Goal: Transaction & Acquisition: Download file/media

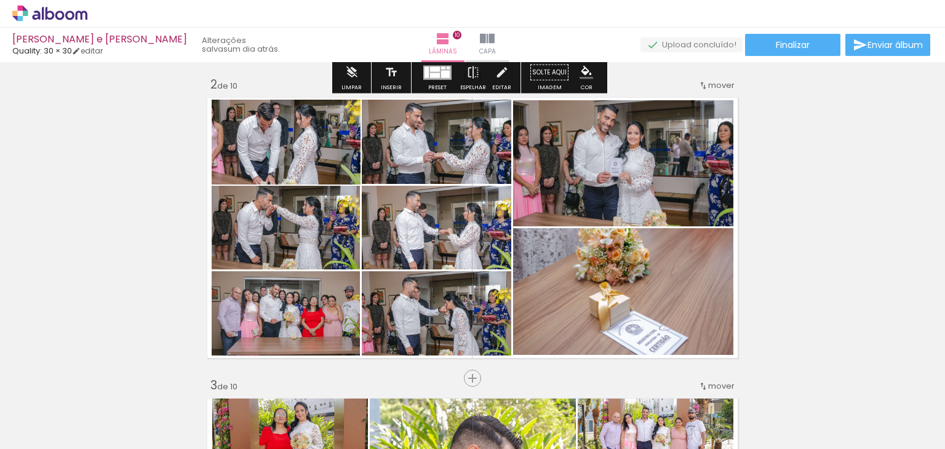
scroll to position [307, 0]
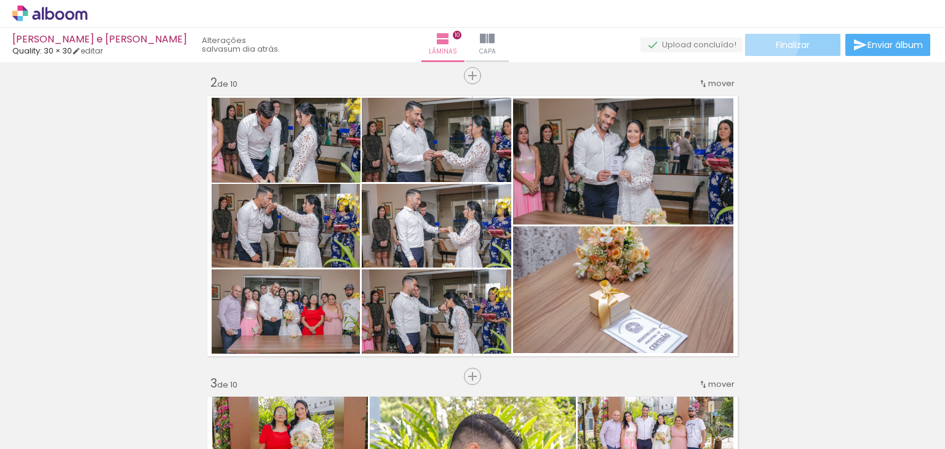
click at [766, 40] on paper-button "Finalizar" at bounding box center [792, 45] width 95 height 22
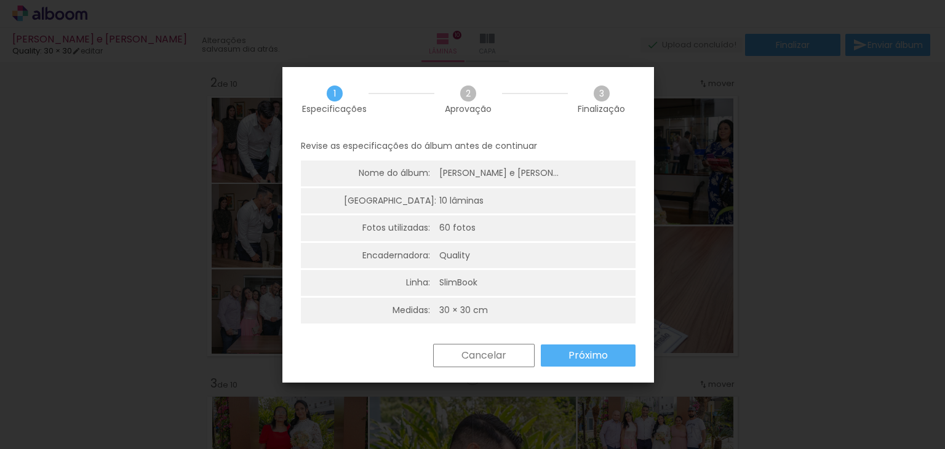
click at [0, 0] on slot "Próximo" at bounding box center [0, 0] width 0 height 0
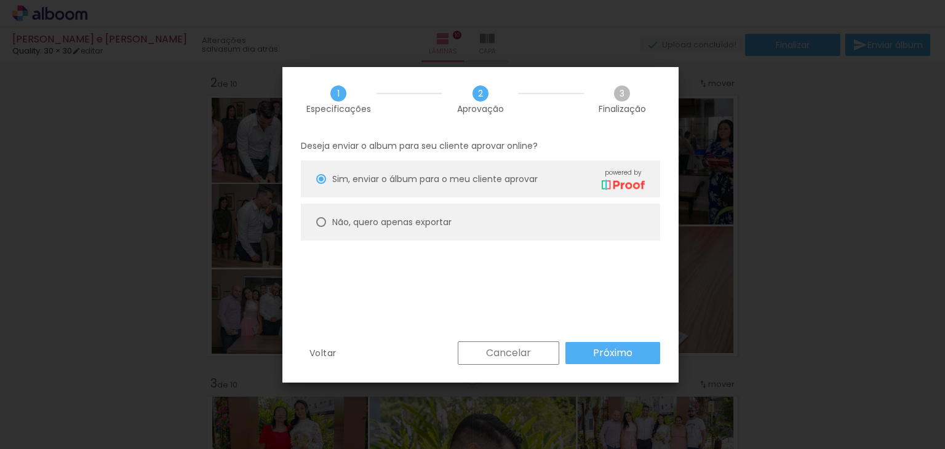
click at [0, 0] on slot "Não, quero apenas exportar" at bounding box center [0, 0] width 0 height 0
type paper-radio-button "on"
click at [0, 0] on slot "Próximo" at bounding box center [0, 0] width 0 height 0
type input "Alta, 300 DPI"
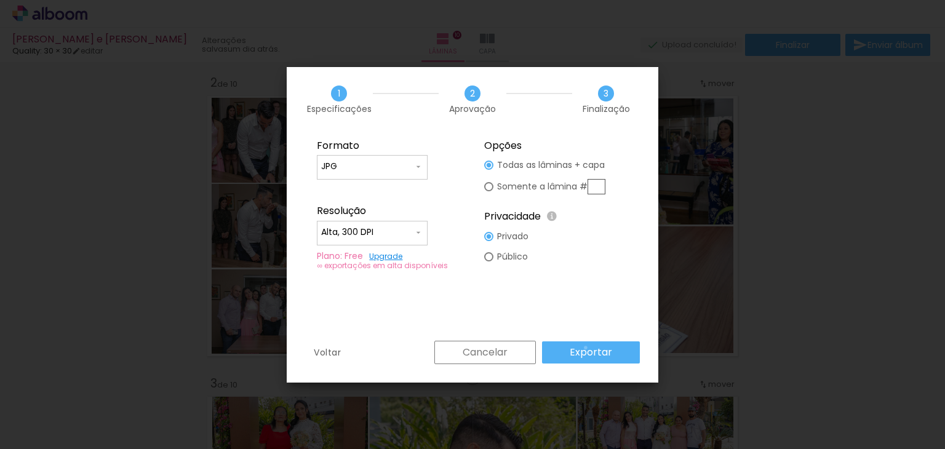
click at [0, 0] on slot "Exportar" at bounding box center [0, 0] width 0 height 0
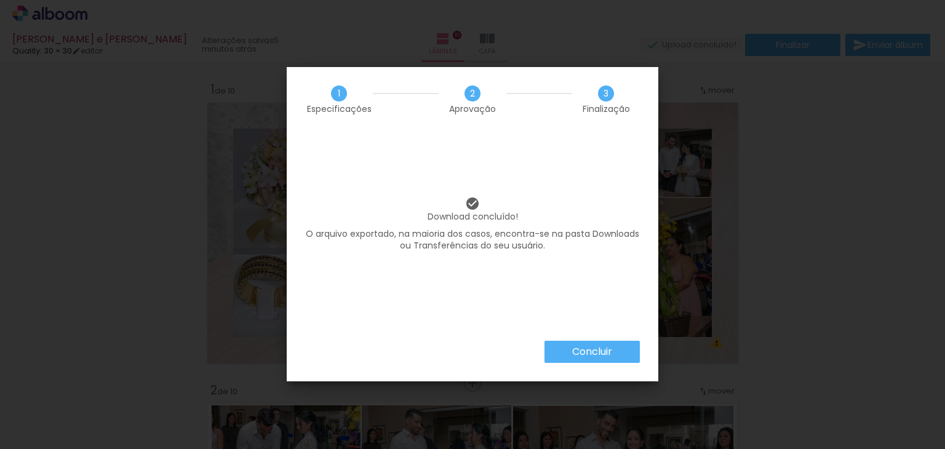
scroll to position [307, 0]
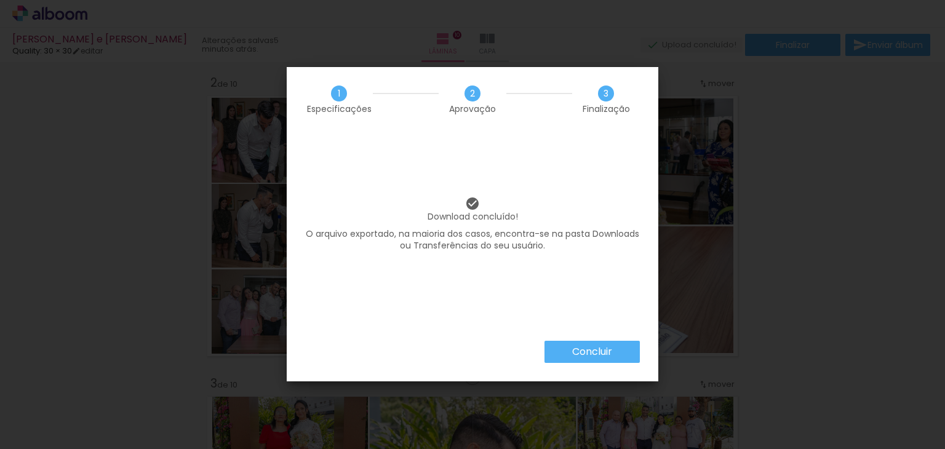
click at [577, 339] on div "Download concluído! O arquivo exportado, na maioria dos casos, encontra-se na p…" at bounding box center [472, 236] width 371 height 209
click at [0, 0] on slot "Concluir" at bounding box center [0, 0] width 0 height 0
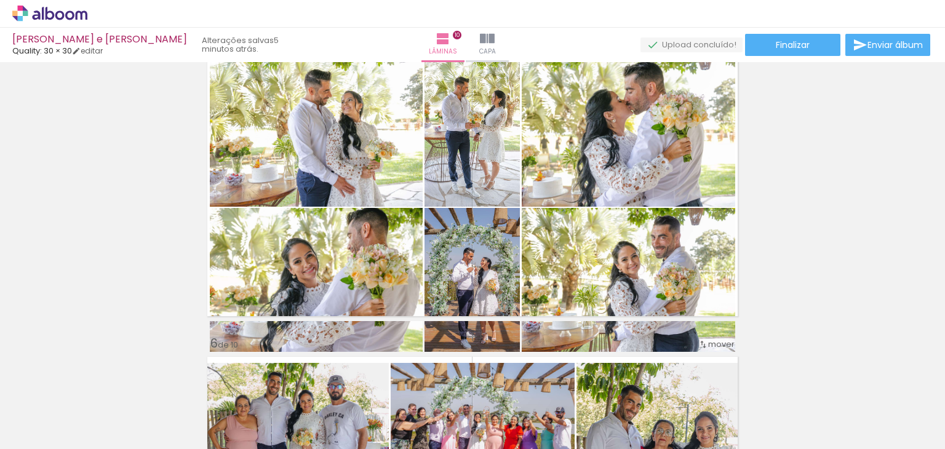
scroll to position [1291, 0]
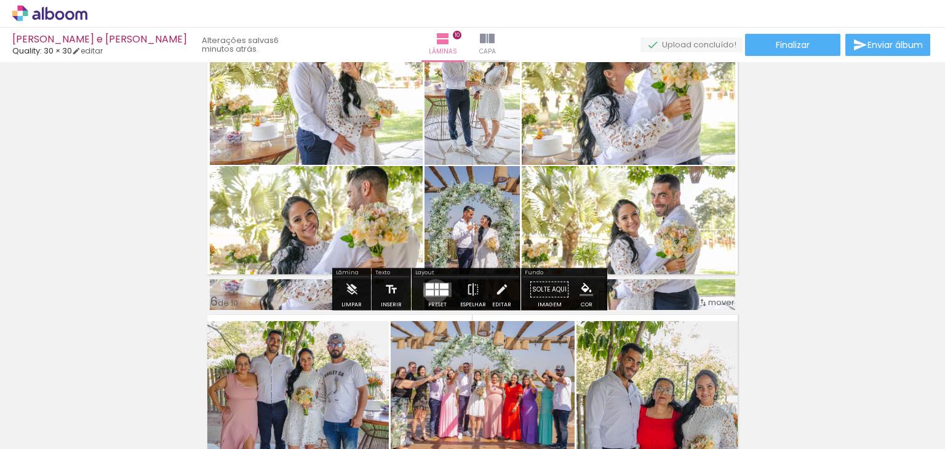
click at [435, 291] on div at bounding box center [437, 293] width 4 height 6
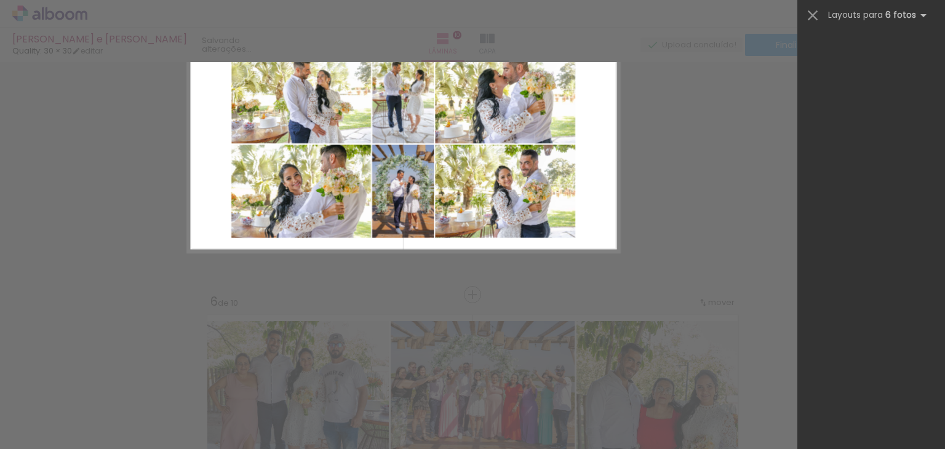
scroll to position [959, 0]
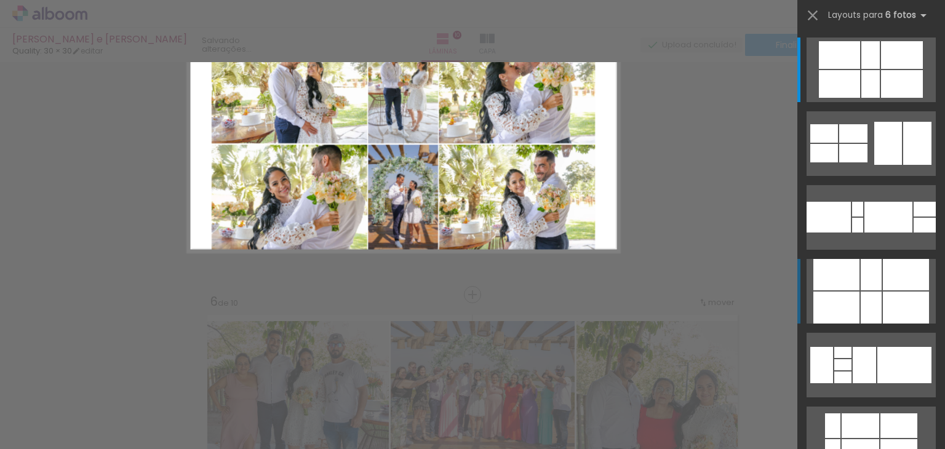
click at [850, 291] on div at bounding box center [836, 307] width 46 height 32
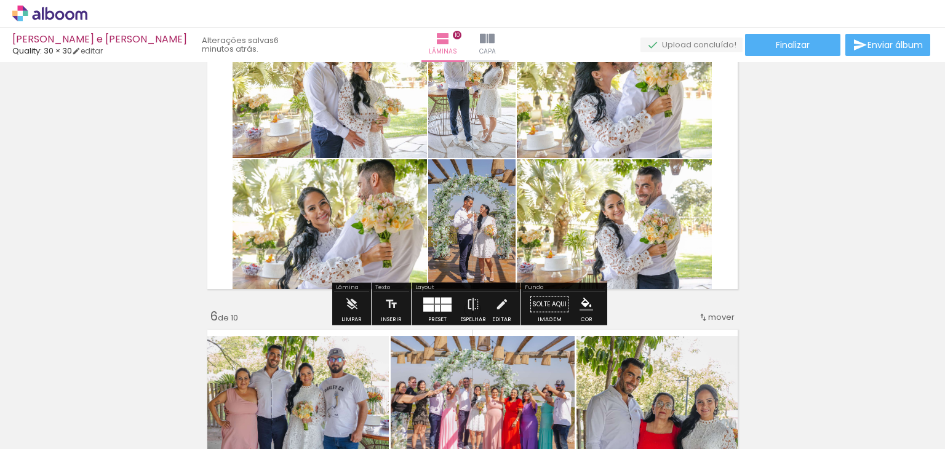
scroll to position [1280, 0]
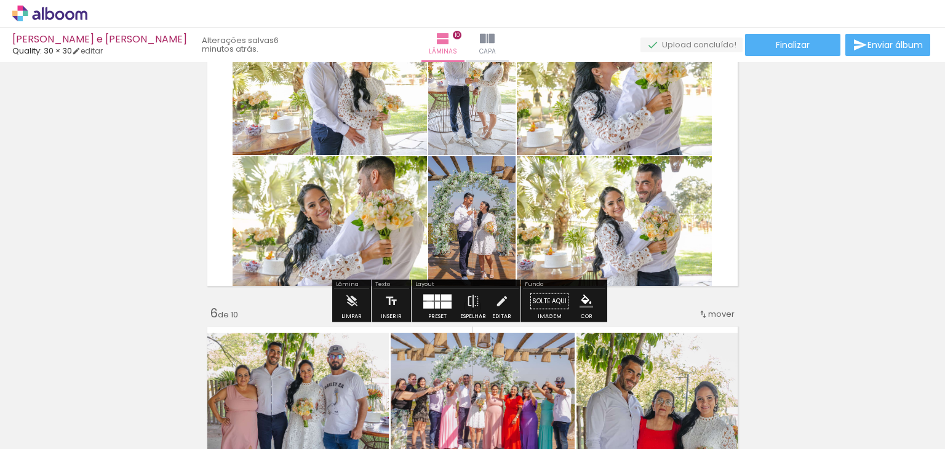
click at [426, 301] on div at bounding box center [428, 304] width 10 height 7
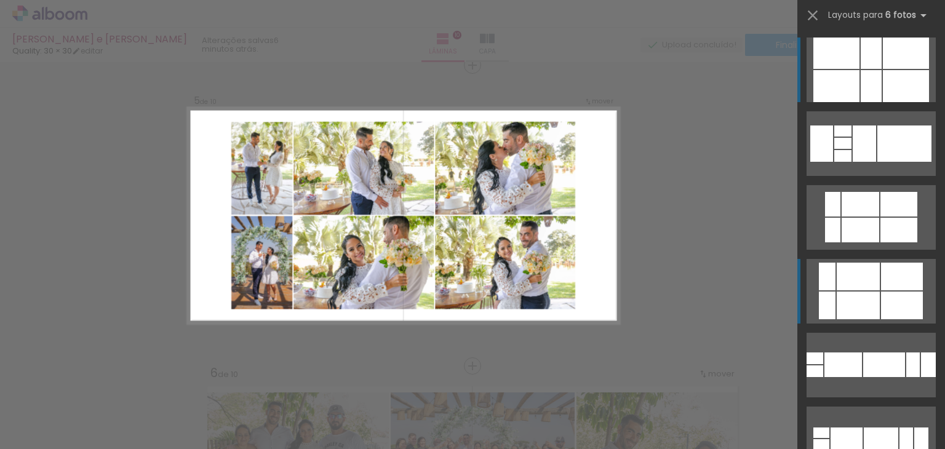
scroll to position [1218, 0]
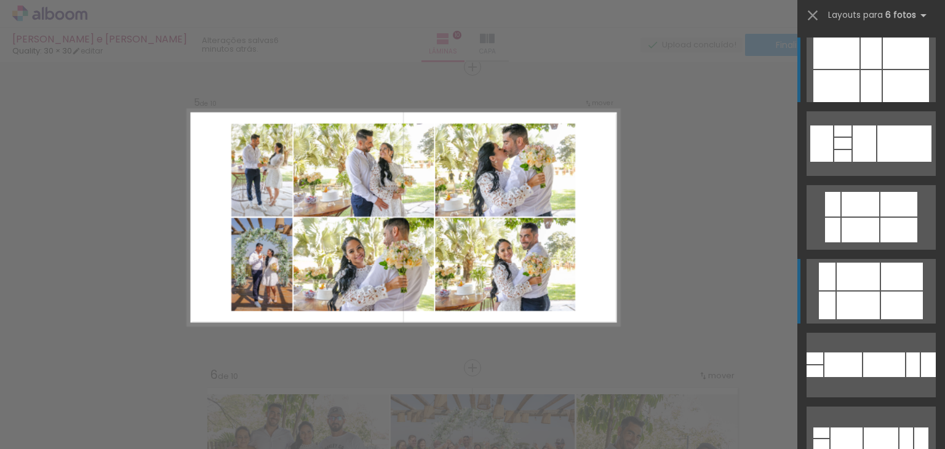
click at [871, 290] on div at bounding box center [857, 277] width 43 height 28
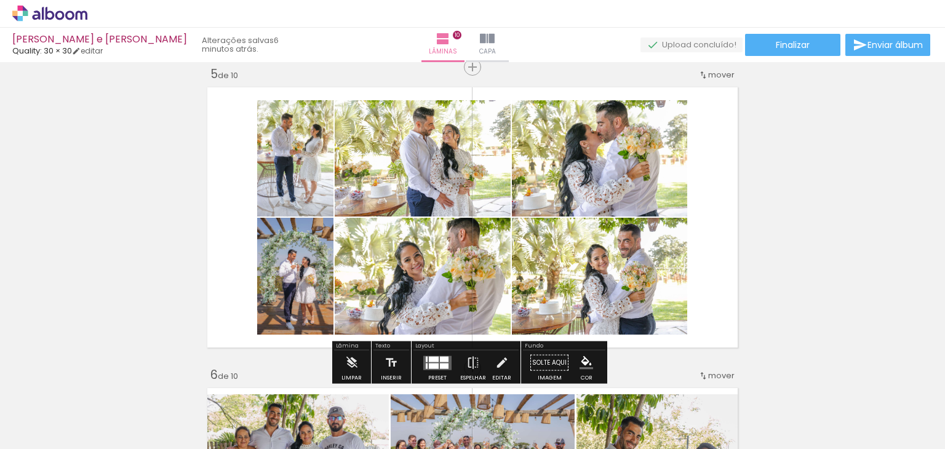
click at [434, 357] on div at bounding box center [434, 359] width 10 height 6
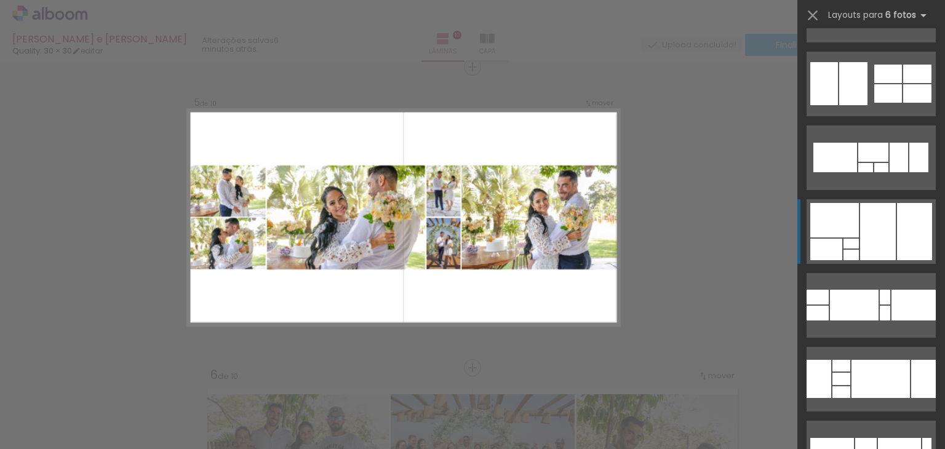
scroll to position [1832, 0]
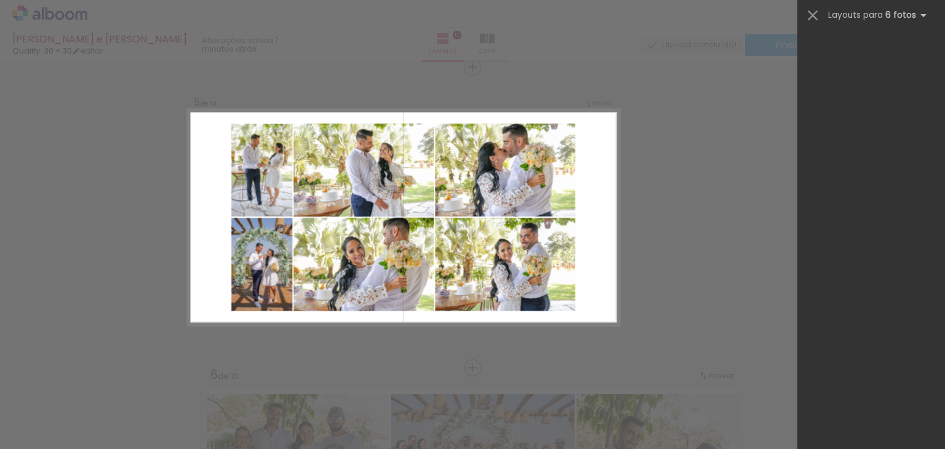
scroll to position [1402, 0]
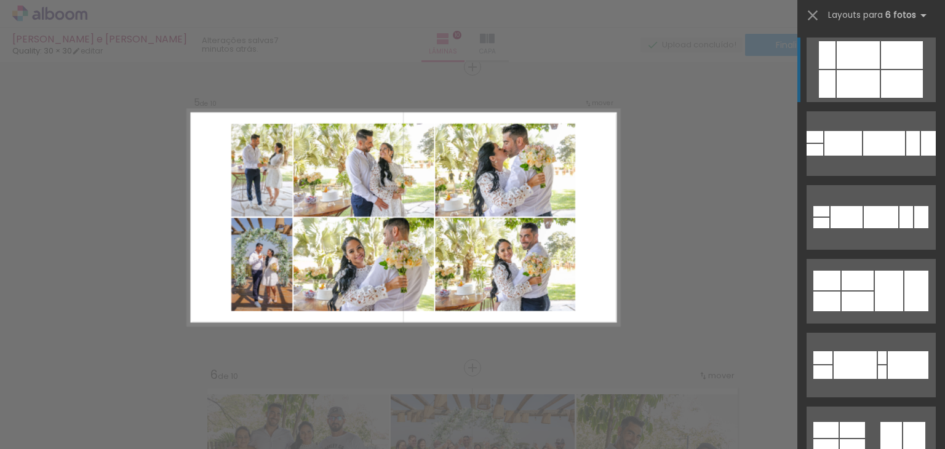
click at [854, 67] on div at bounding box center [857, 55] width 43 height 28
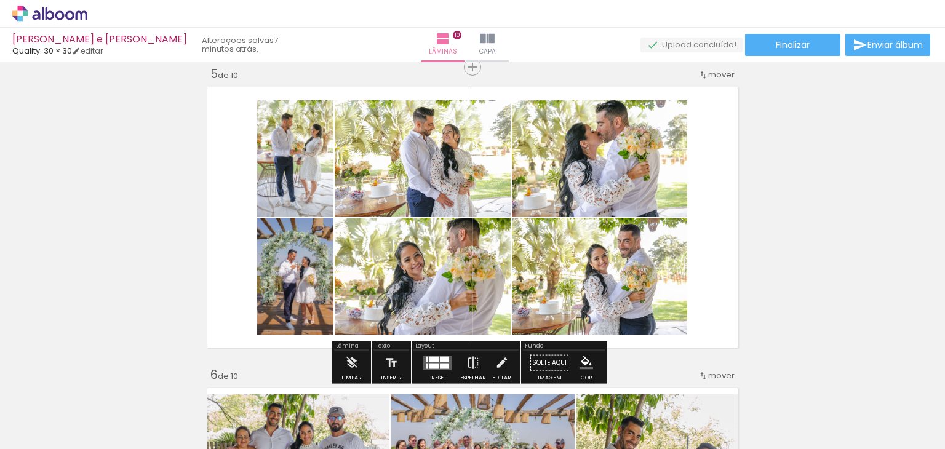
click at [306, 183] on quentale-photo at bounding box center [295, 158] width 76 height 116
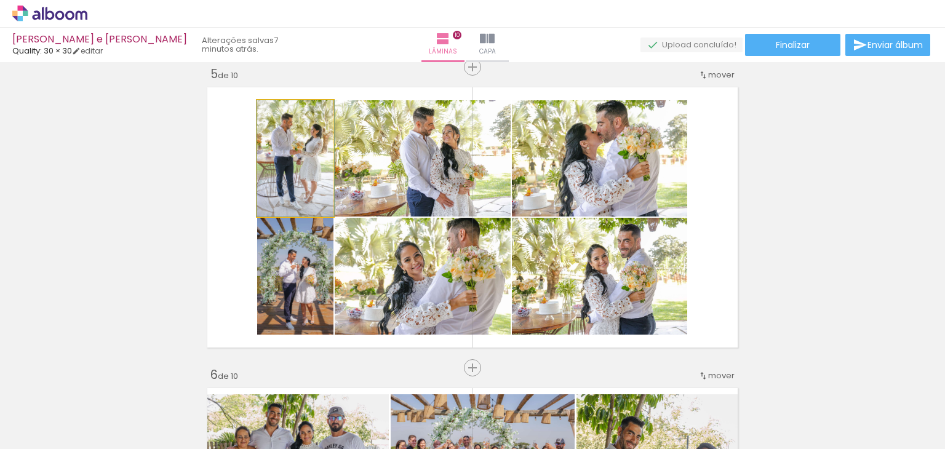
click at [306, 183] on quentale-photo at bounding box center [295, 158] width 76 height 116
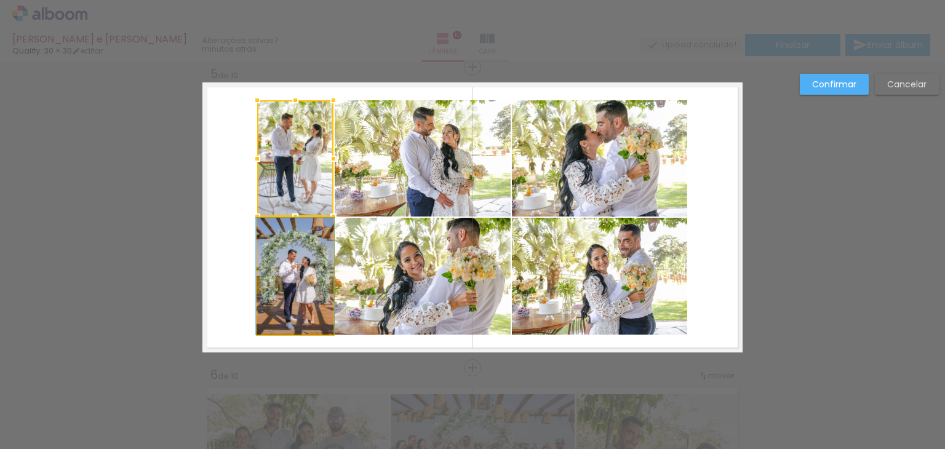
click at [288, 293] on quentale-photo at bounding box center [295, 276] width 76 height 117
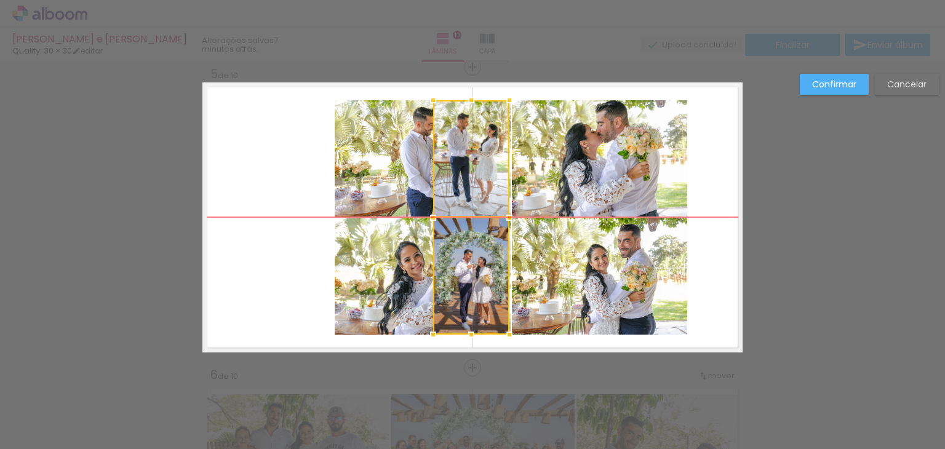
drag, startPoint x: 287, startPoint y: 287, endPoint x: 462, endPoint y: 288, distance: 175.3
click at [462, 288] on div at bounding box center [471, 217] width 76 height 234
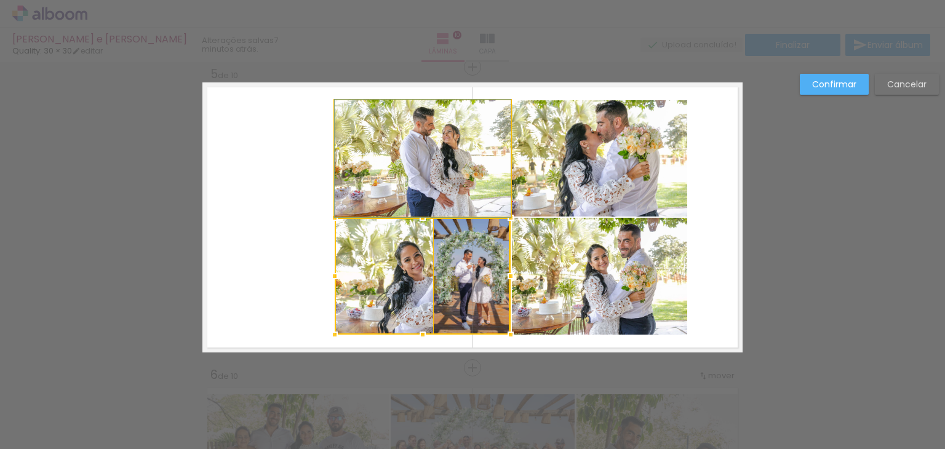
click at [379, 180] on quentale-photo at bounding box center [423, 158] width 176 height 116
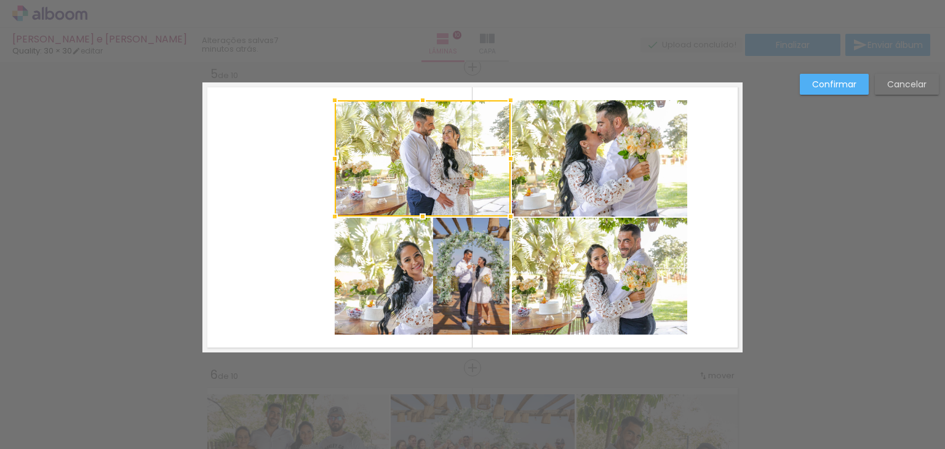
click at [379, 180] on div at bounding box center [423, 158] width 176 height 116
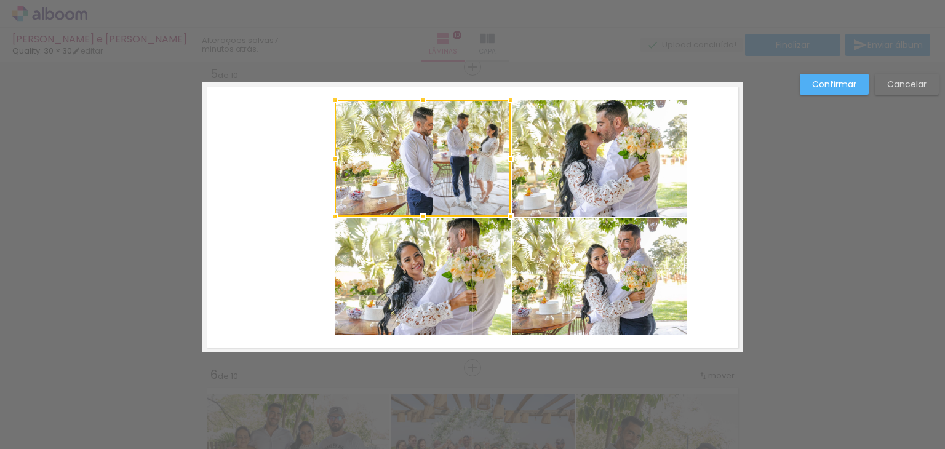
click at [343, 303] on quentale-photo at bounding box center [423, 276] width 176 height 117
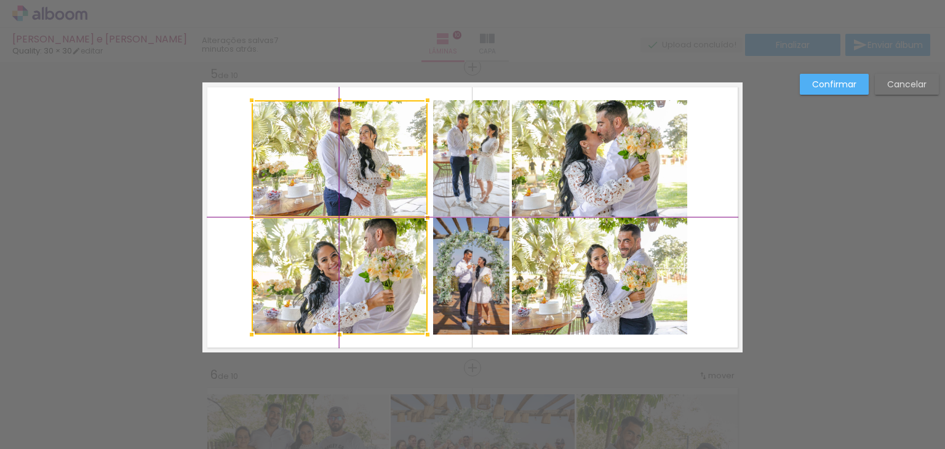
scroll to position [1402, 0]
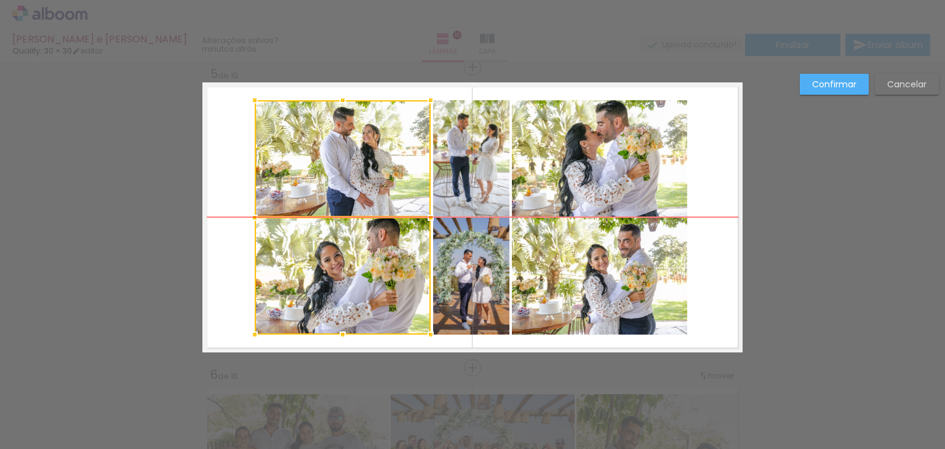
click at [290, 291] on div at bounding box center [343, 217] width 176 height 234
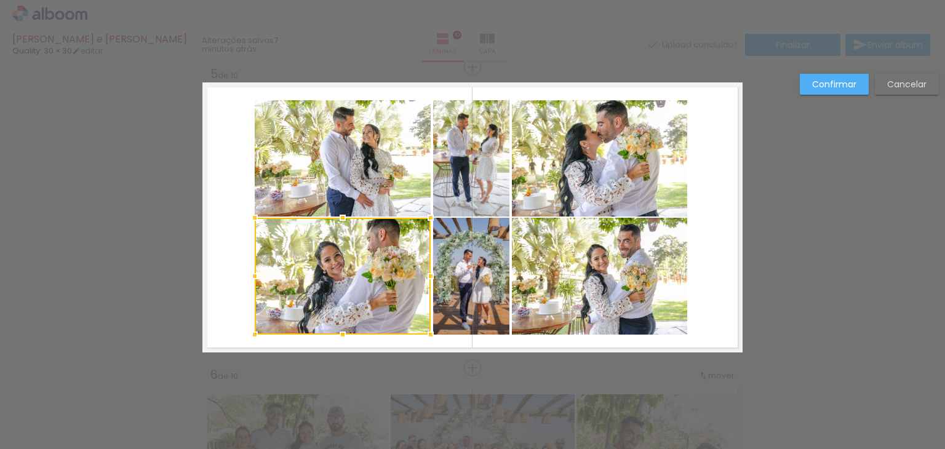
click at [0, 0] on slot "Confirmar" at bounding box center [0, 0] width 0 height 0
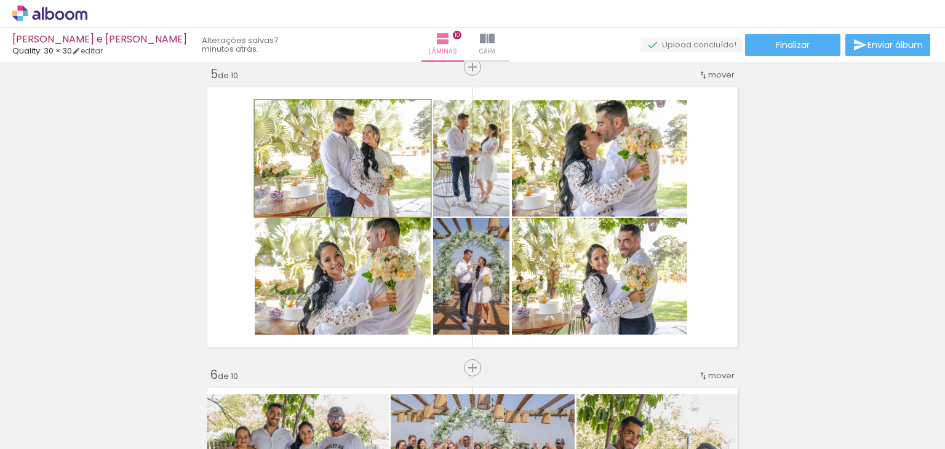
click at [322, 173] on quentale-photo at bounding box center [343, 158] width 176 height 116
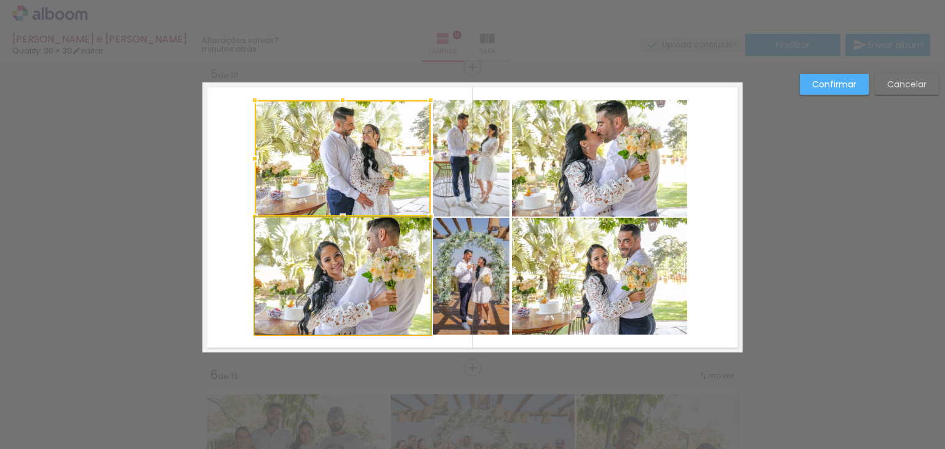
click at [325, 269] on quentale-photo at bounding box center [343, 276] width 176 height 117
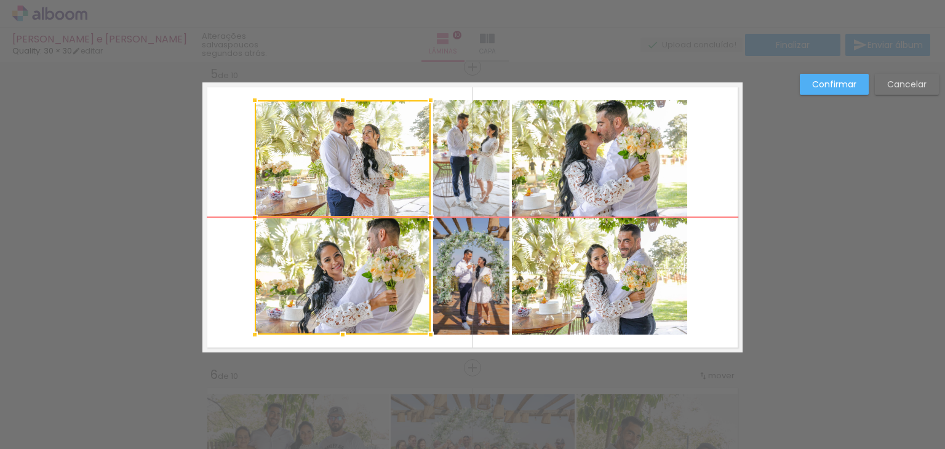
click at [321, 286] on div at bounding box center [343, 217] width 176 height 234
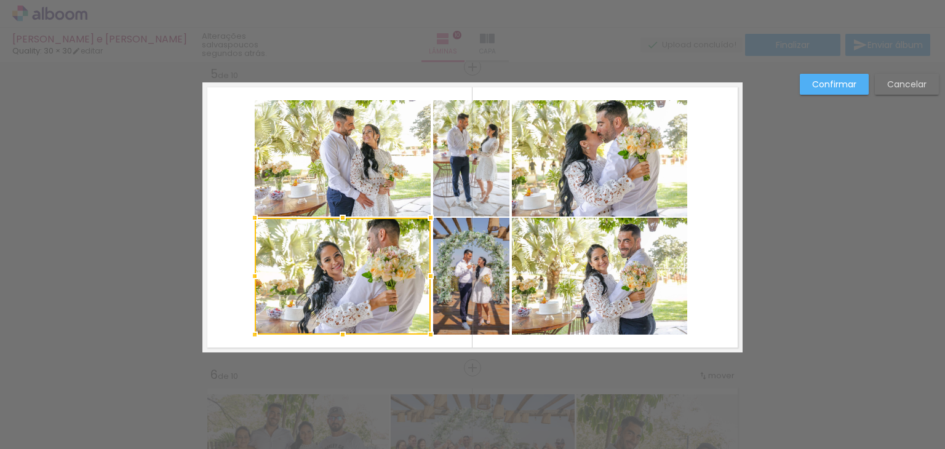
click at [0, 0] on slot "Confirmar" at bounding box center [0, 0] width 0 height 0
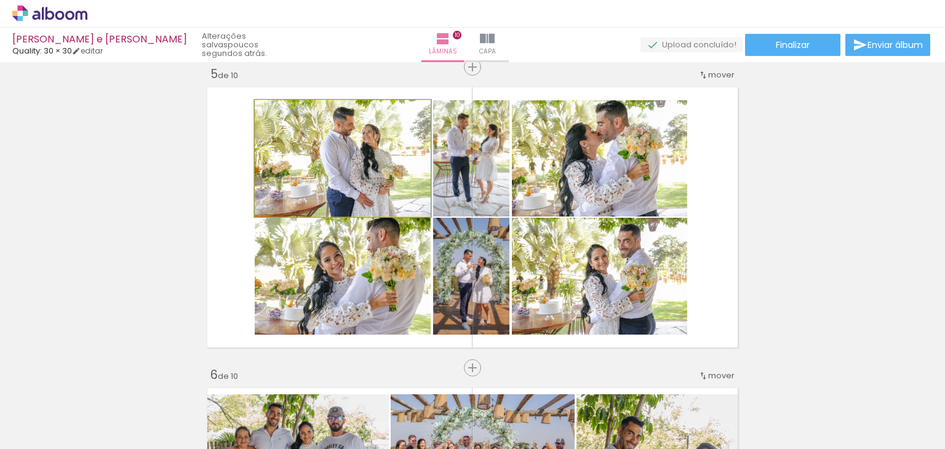
click at [328, 162] on quentale-photo at bounding box center [343, 158] width 176 height 116
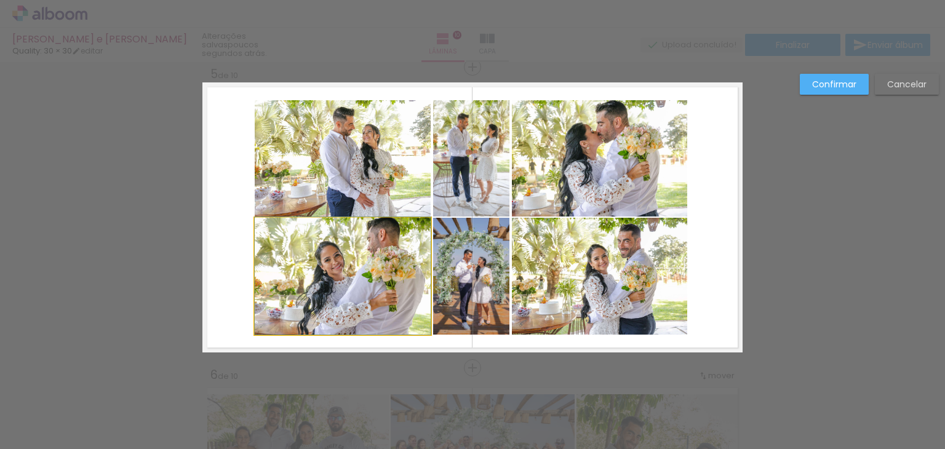
click at [338, 266] on quentale-photo at bounding box center [343, 276] width 176 height 117
click at [472, 288] on quentale-photo at bounding box center [471, 276] width 76 height 117
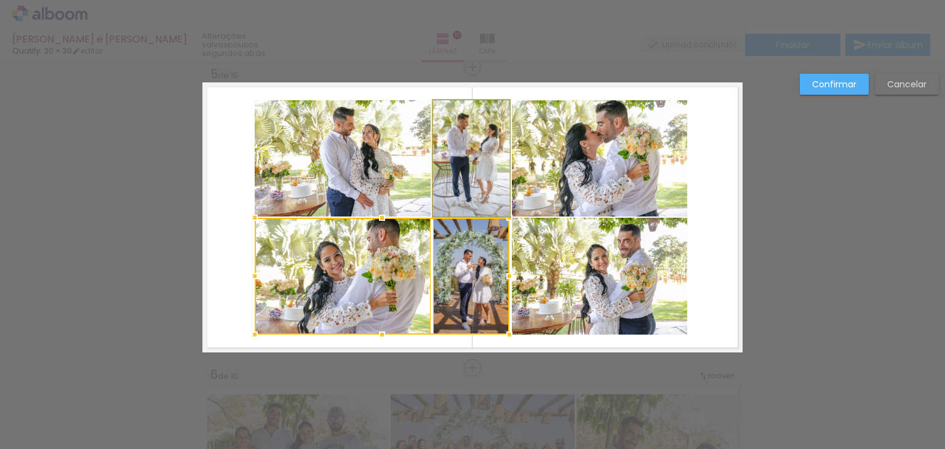
click at [473, 181] on quentale-photo at bounding box center [471, 158] width 76 height 116
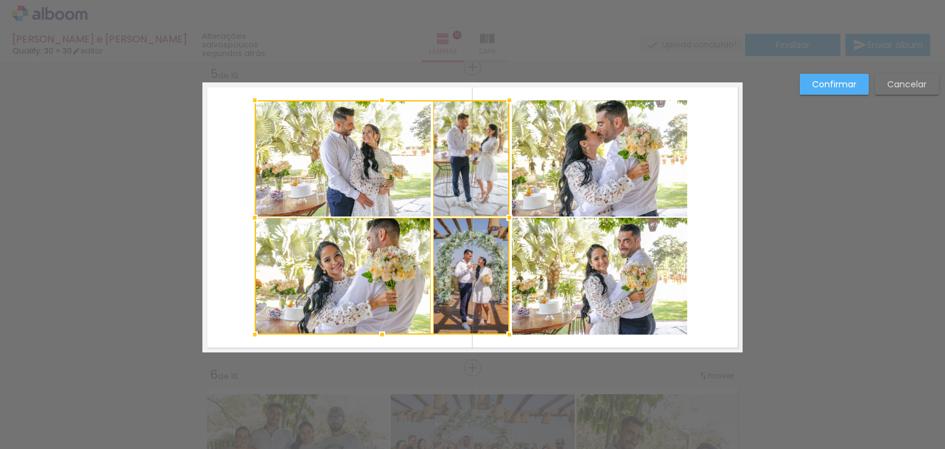
click at [636, 175] on quentale-photo at bounding box center [599, 158] width 175 height 116
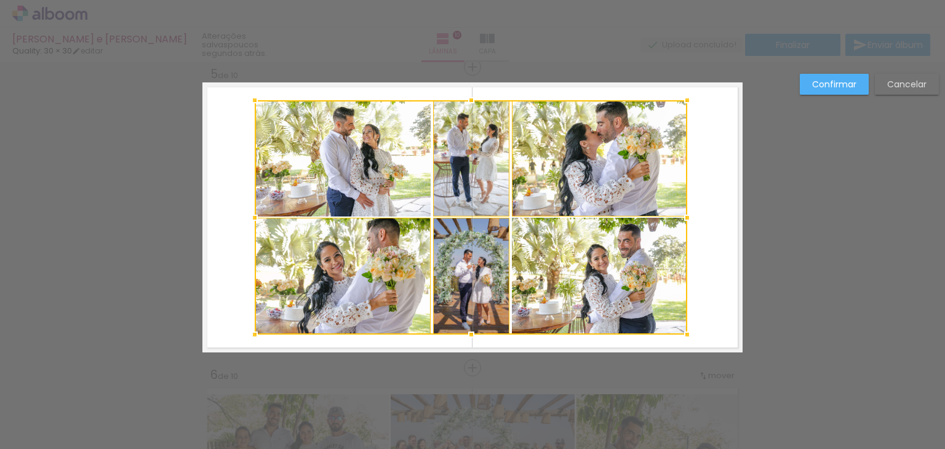
click at [600, 289] on div at bounding box center [471, 217] width 432 height 234
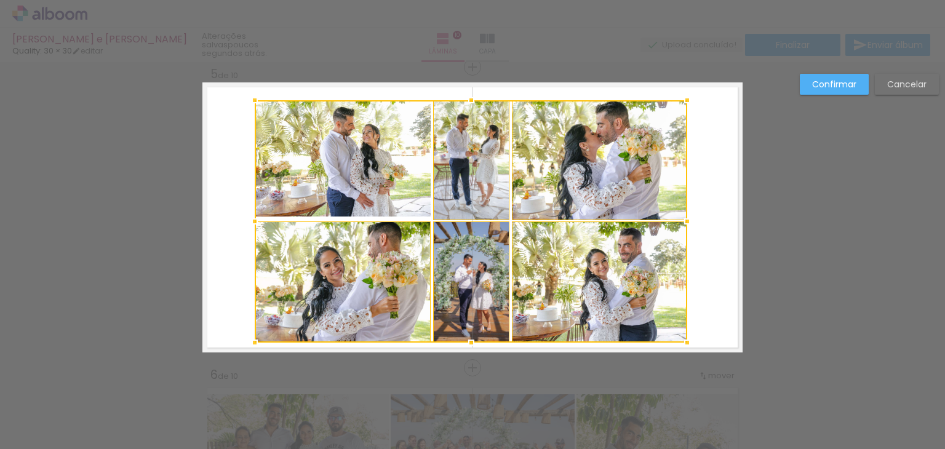
drag, startPoint x: 468, startPoint y: 337, endPoint x: 467, endPoint y: 344, distance: 6.8
click at [467, 344] on div at bounding box center [471, 342] width 25 height 25
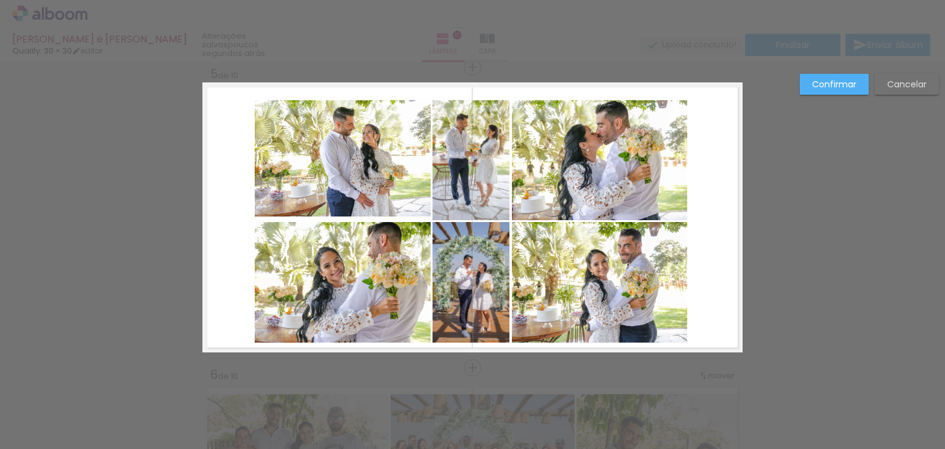
drag, startPoint x: 873, startPoint y: 82, endPoint x: 886, endPoint y: 87, distance: 13.2
click at [874, 82] on paper-button "Cancelar" at bounding box center [906, 84] width 64 height 21
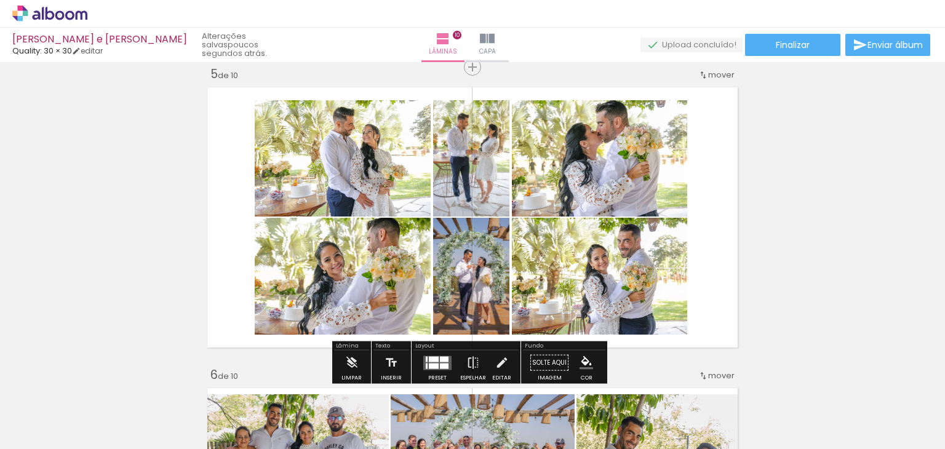
click at [376, 168] on quentale-photo at bounding box center [343, 158] width 176 height 116
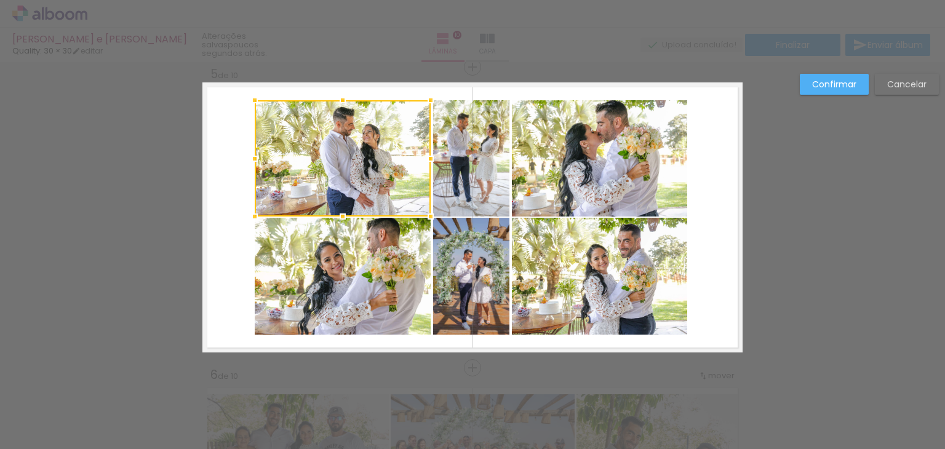
click at [348, 274] on quentale-photo at bounding box center [343, 276] width 176 height 117
click at [456, 168] on quentale-photo at bounding box center [471, 158] width 76 height 116
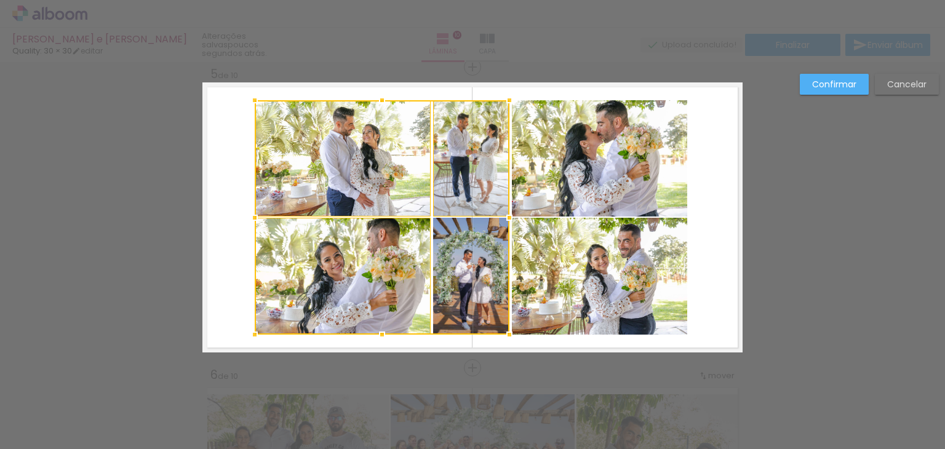
click at [467, 286] on div at bounding box center [382, 217] width 255 height 234
click at [584, 180] on quentale-photo at bounding box center [599, 158] width 175 height 116
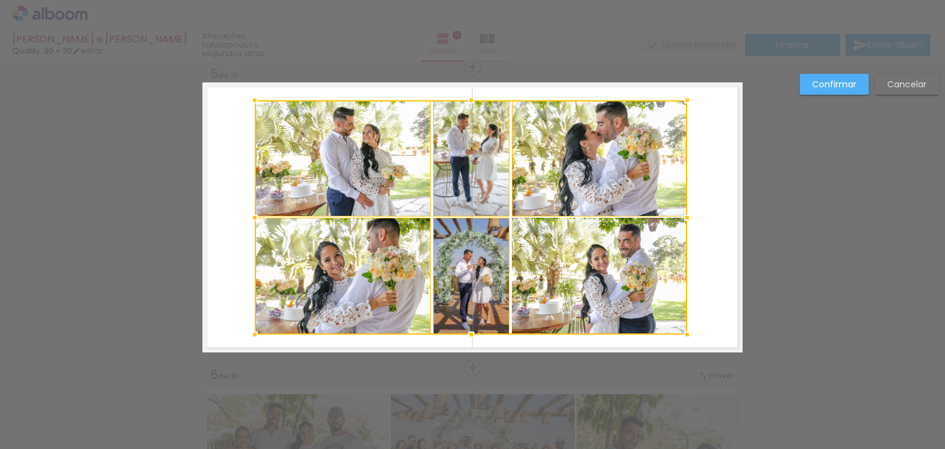
click at [580, 280] on div at bounding box center [471, 217] width 432 height 234
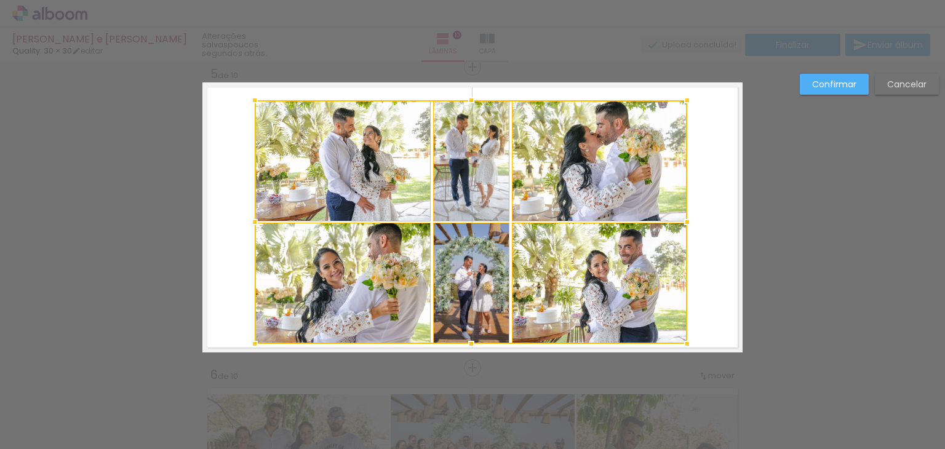
drag, startPoint x: 466, startPoint y: 332, endPoint x: 467, endPoint y: 341, distance: 9.3
click at [467, 341] on div at bounding box center [471, 343] width 25 height 25
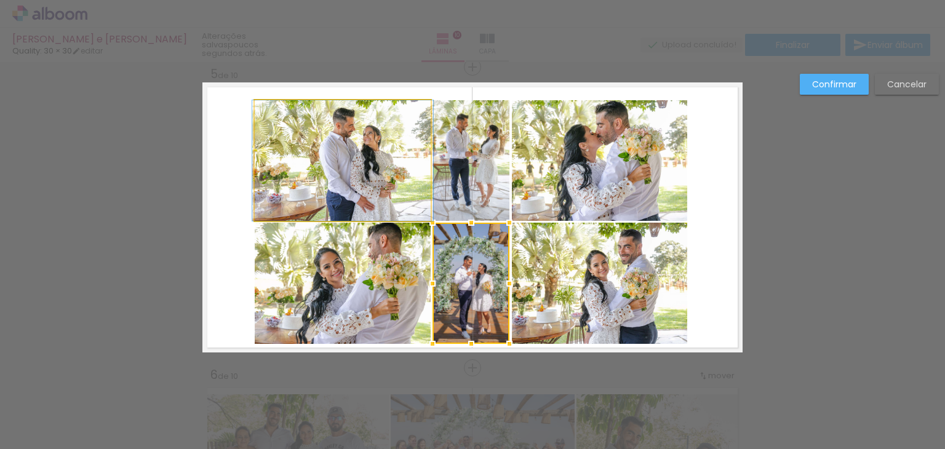
click at [331, 148] on quentale-photo at bounding box center [343, 160] width 176 height 121
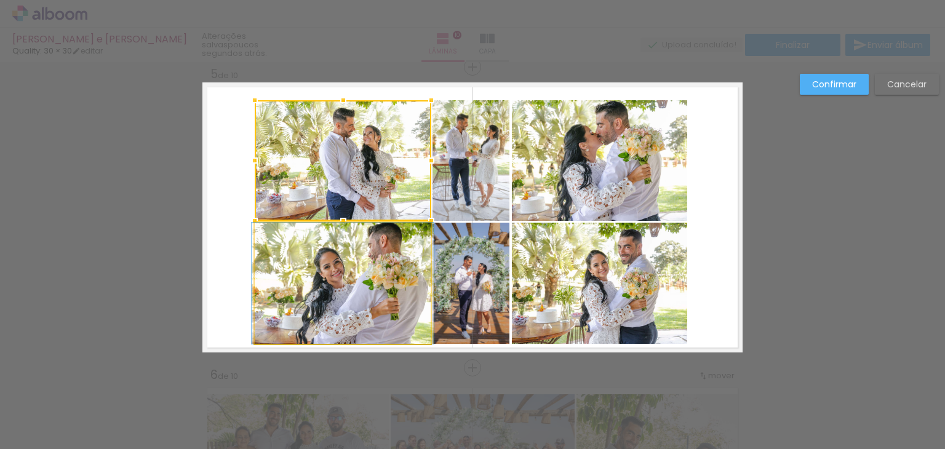
click at [322, 247] on quentale-photo at bounding box center [343, 283] width 176 height 121
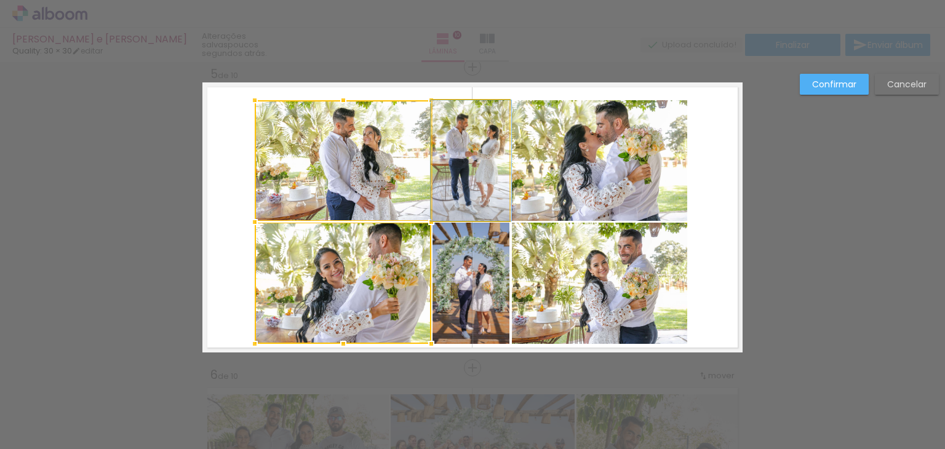
click at [434, 164] on quentale-photo at bounding box center [470, 160] width 77 height 121
click at [484, 284] on div at bounding box center [382, 222] width 255 height 244
click at [588, 183] on quentale-photo at bounding box center [599, 160] width 175 height 121
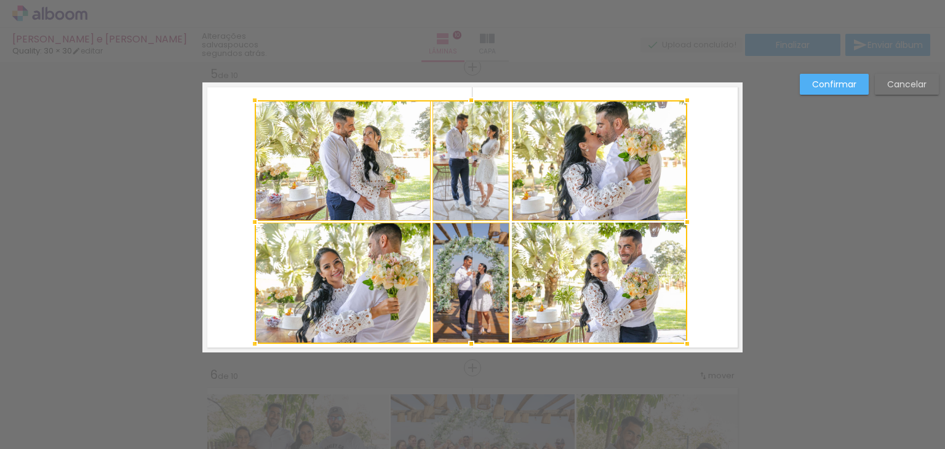
click at [595, 256] on div at bounding box center [471, 222] width 432 height 244
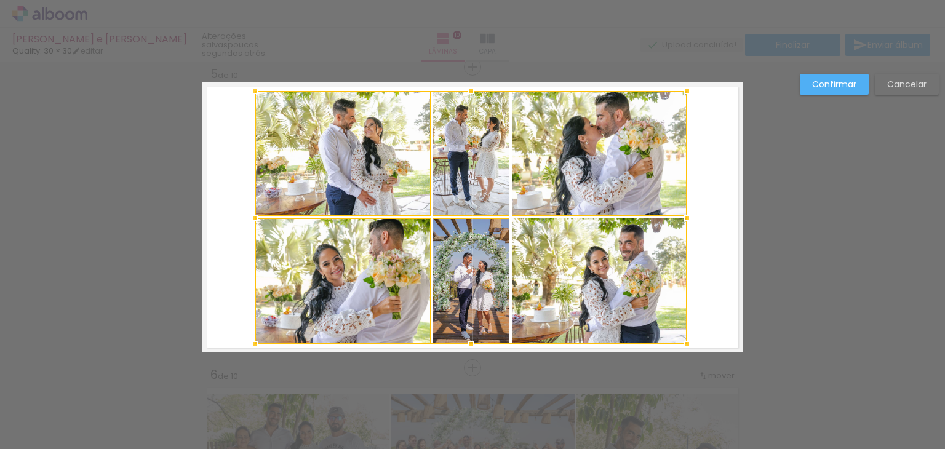
drag, startPoint x: 466, startPoint y: 97, endPoint x: 467, endPoint y: 87, distance: 9.3
click at [467, 87] on div at bounding box center [471, 91] width 25 height 25
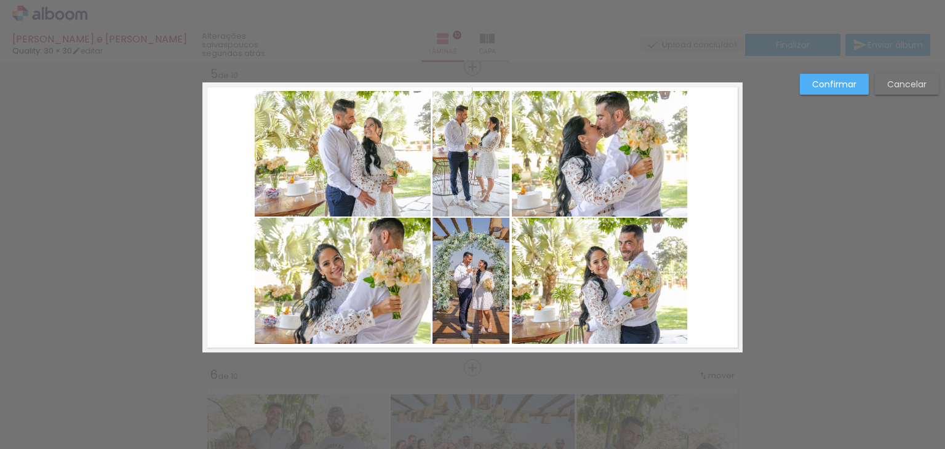
click at [298, 150] on quentale-photo at bounding box center [343, 153] width 176 height 125
click at [318, 252] on quentale-photo at bounding box center [343, 281] width 176 height 126
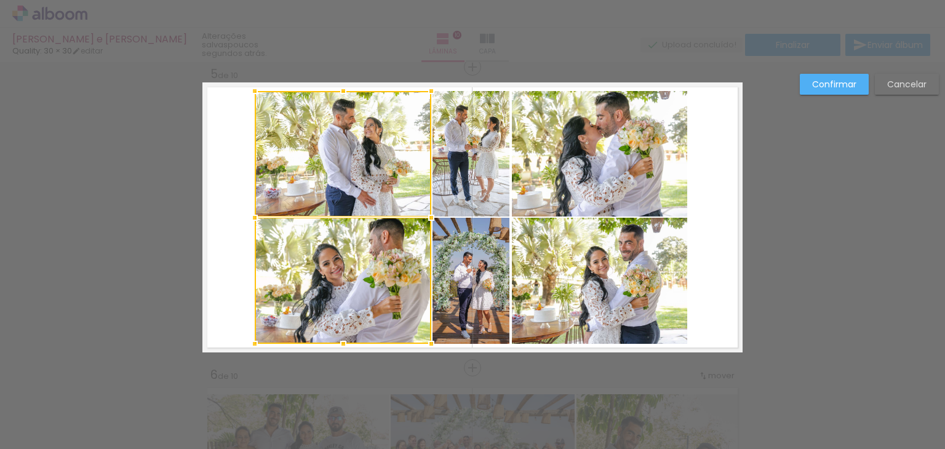
click at [455, 151] on quentale-photo at bounding box center [470, 153] width 77 height 125
click at [462, 260] on div at bounding box center [382, 217] width 255 height 253
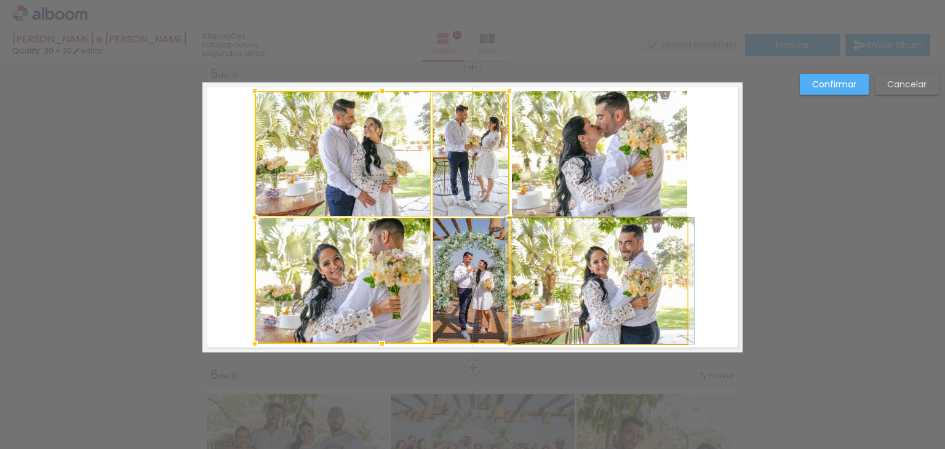
click at [571, 270] on quentale-photo at bounding box center [599, 281] width 175 height 126
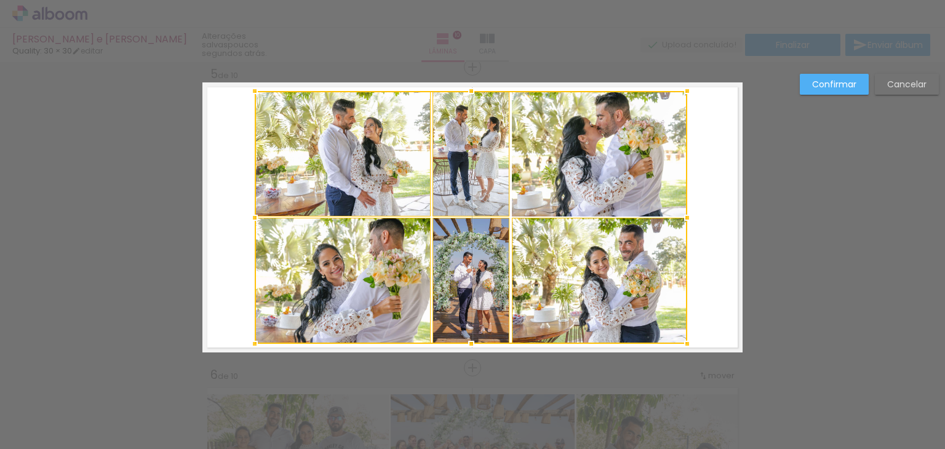
click at [581, 188] on div at bounding box center [471, 217] width 432 height 253
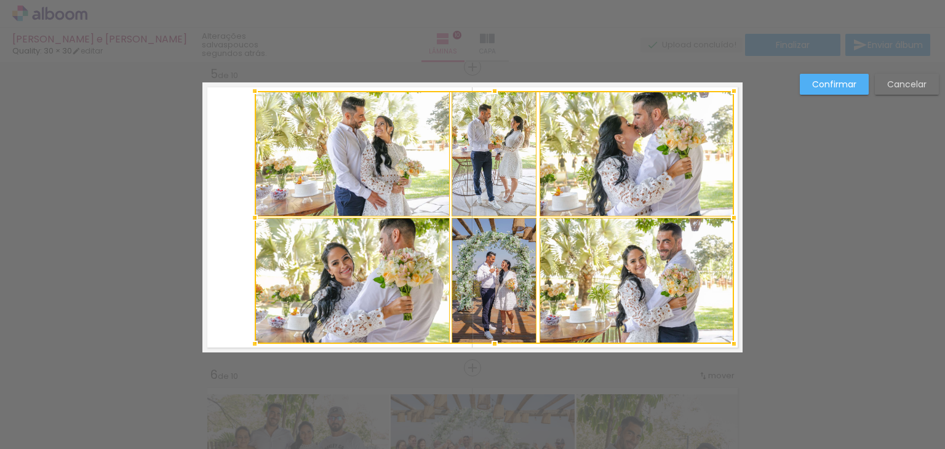
drag, startPoint x: 684, startPoint y: 219, endPoint x: 730, endPoint y: 213, distance: 46.5
click at [730, 213] on div at bounding box center [733, 217] width 25 height 25
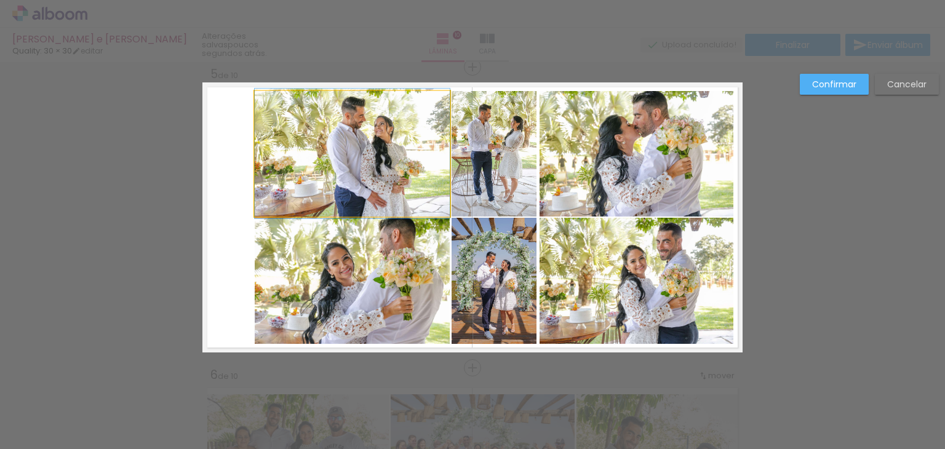
click at [345, 183] on quentale-photo at bounding box center [352, 153] width 195 height 125
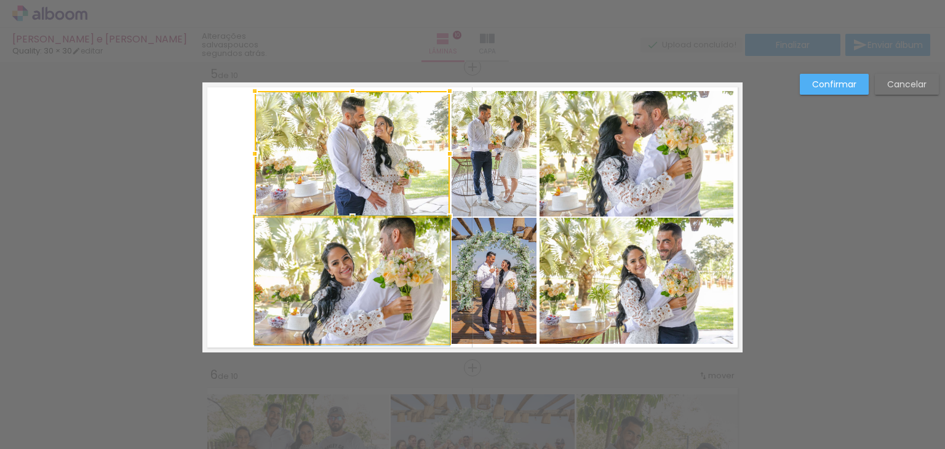
drag, startPoint x: 358, startPoint y: 275, endPoint x: 387, endPoint y: 271, distance: 29.9
click at [358, 276] on quentale-photo at bounding box center [352, 281] width 195 height 126
click at [490, 284] on quentale-photo at bounding box center [493, 281] width 85 height 126
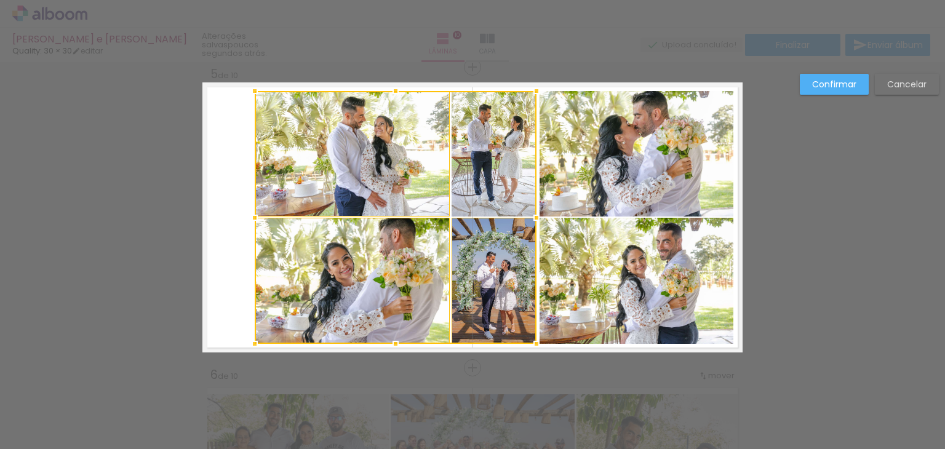
click at [499, 188] on div at bounding box center [396, 217] width 282 height 253
click at [578, 180] on quentale-photo at bounding box center [636, 153] width 194 height 125
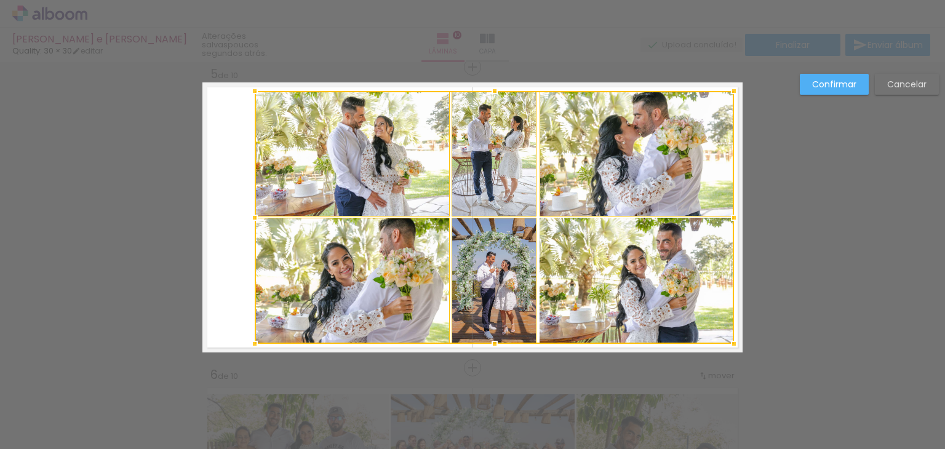
click at [590, 286] on div at bounding box center [494, 217] width 479 height 253
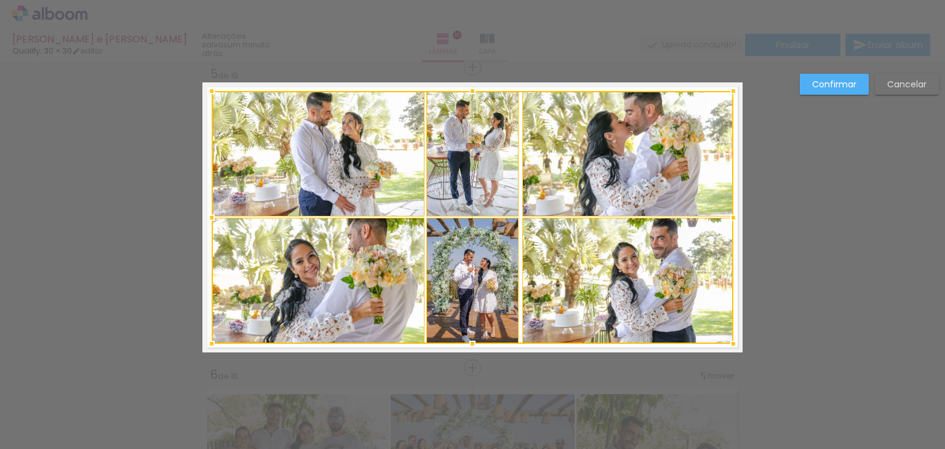
drag, startPoint x: 250, startPoint y: 215, endPoint x: 207, endPoint y: 218, distance: 43.1
click at [207, 218] on div at bounding box center [211, 217] width 25 height 25
click at [0, 0] on slot "Confirmar" at bounding box center [0, 0] width 0 height 0
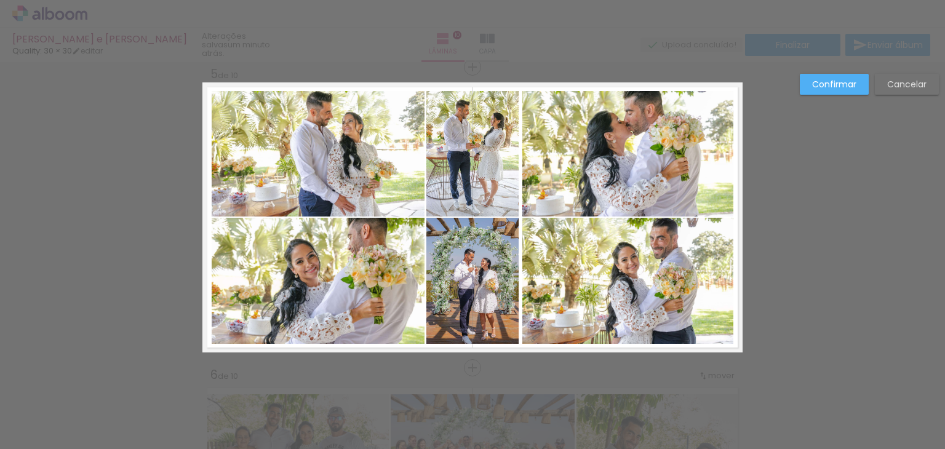
scroll to position [1402, 0]
click at [0, 0] on slot "Confirmar" at bounding box center [0, 0] width 0 height 0
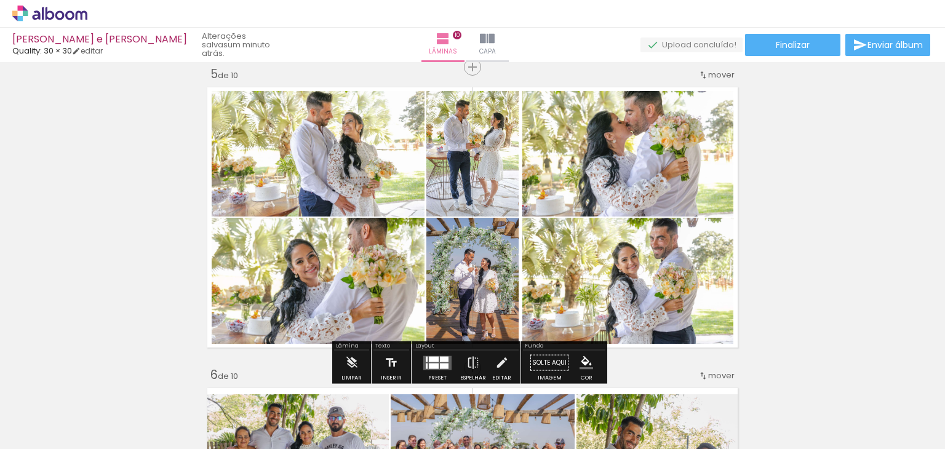
click at [278, 277] on quentale-photo at bounding box center [318, 281] width 213 height 126
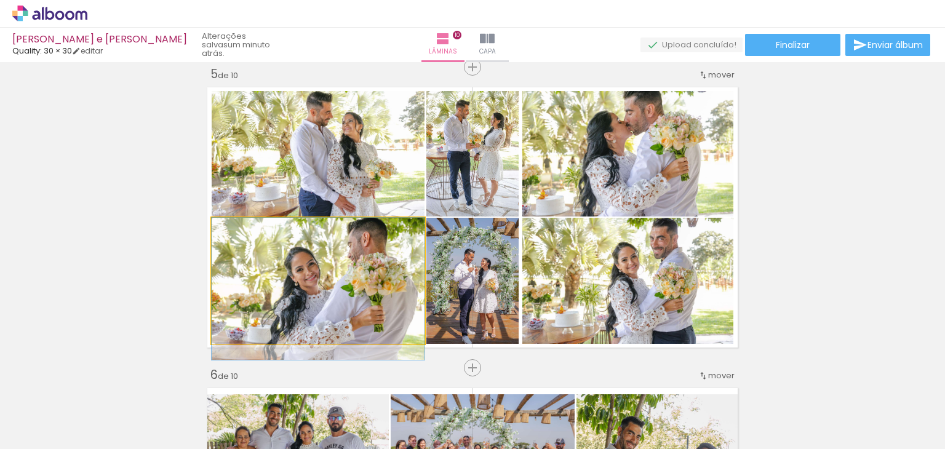
drag, startPoint x: 312, startPoint y: 278, endPoint x: 315, endPoint y: 288, distance: 10.7
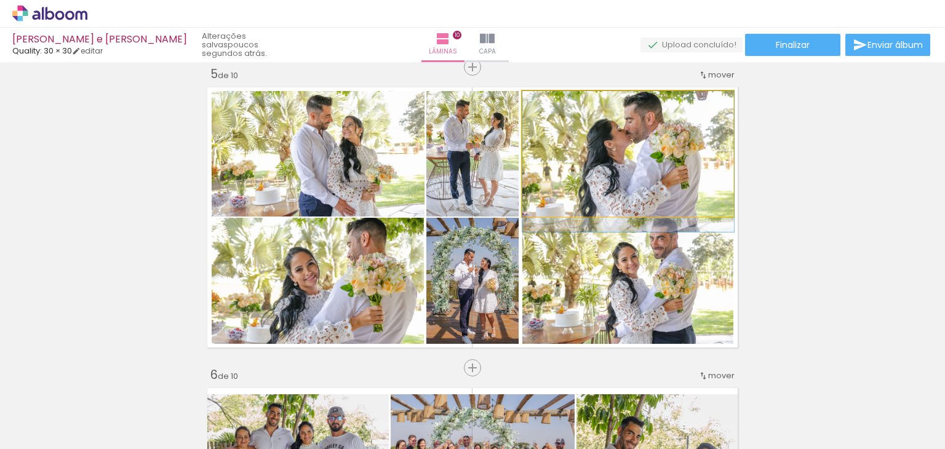
drag, startPoint x: 619, startPoint y: 159, endPoint x: 622, endPoint y: 168, distance: 9.7
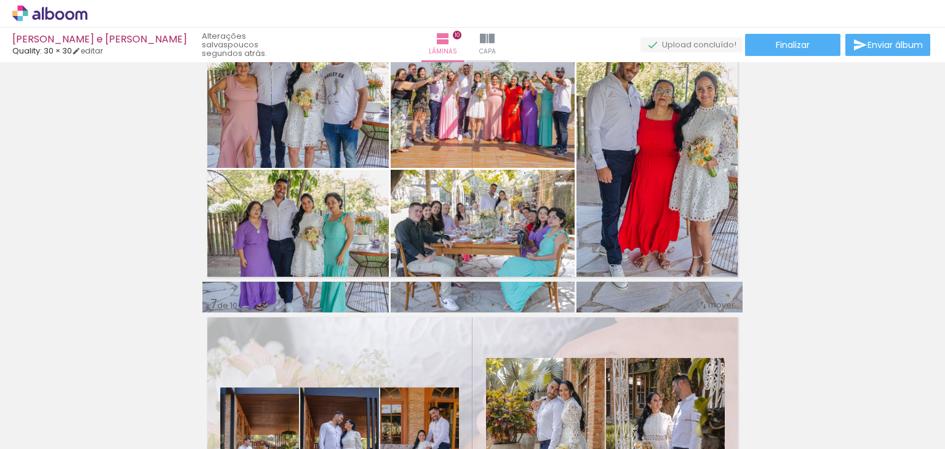
scroll to position [1599, 0]
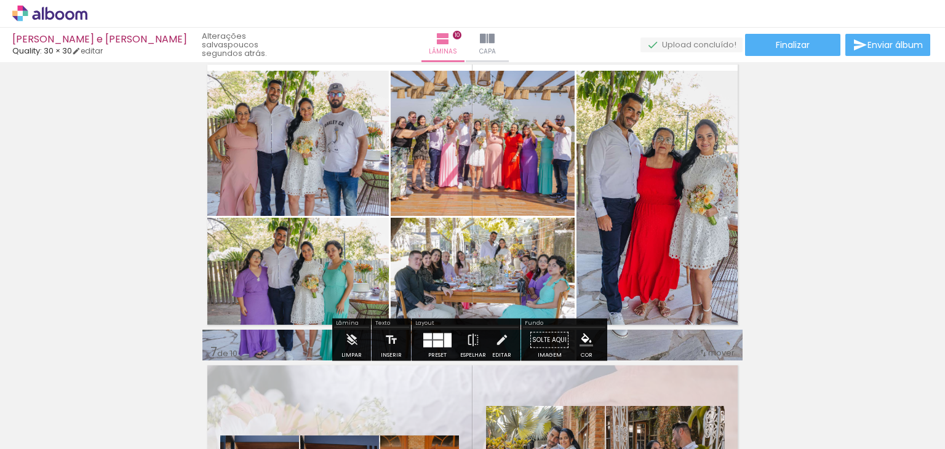
scroll to position [1537, 0]
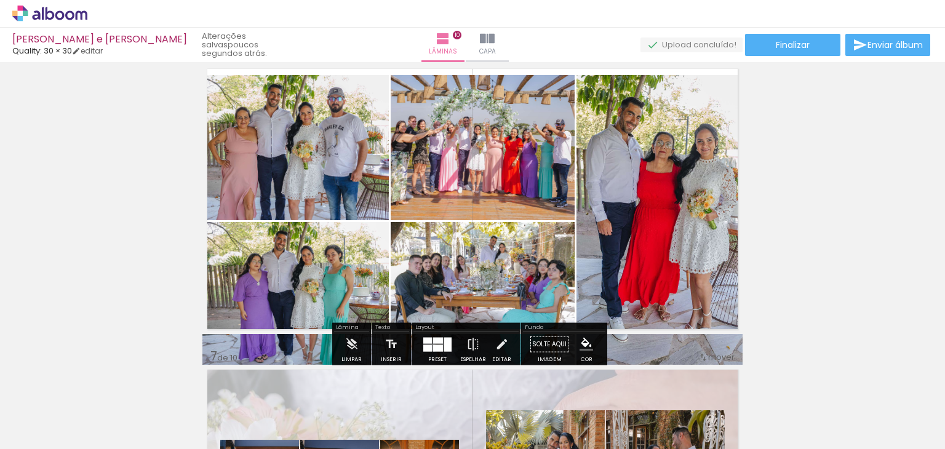
click at [433, 347] on div at bounding box center [438, 347] width 10 height 7
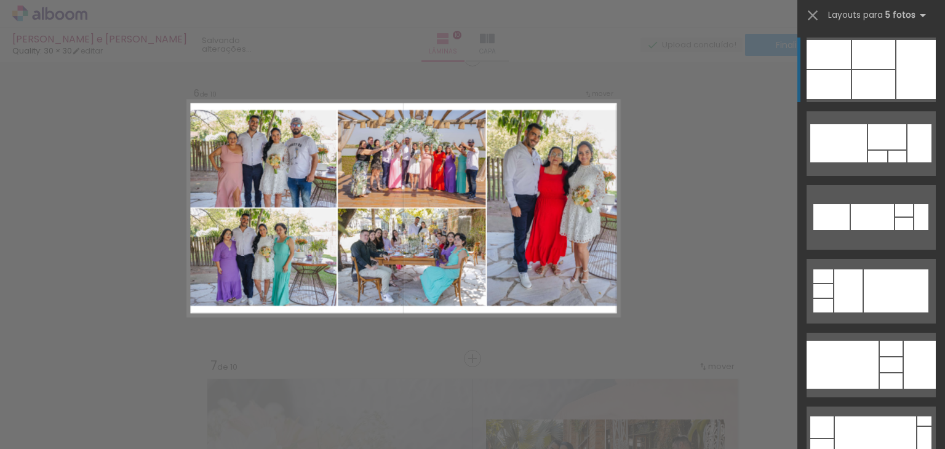
scroll to position [1519, 0]
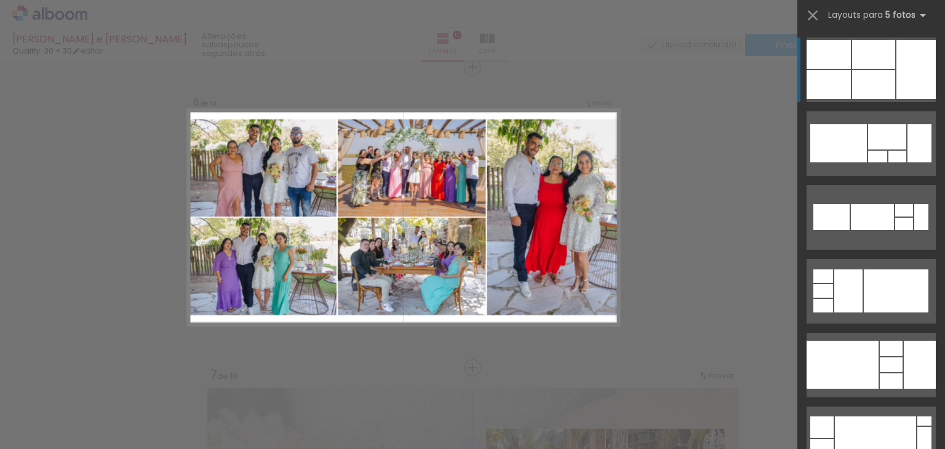
click at [430, 347] on div "Confirmar Cancelar" at bounding box center [472, 211] width 945 height 3337
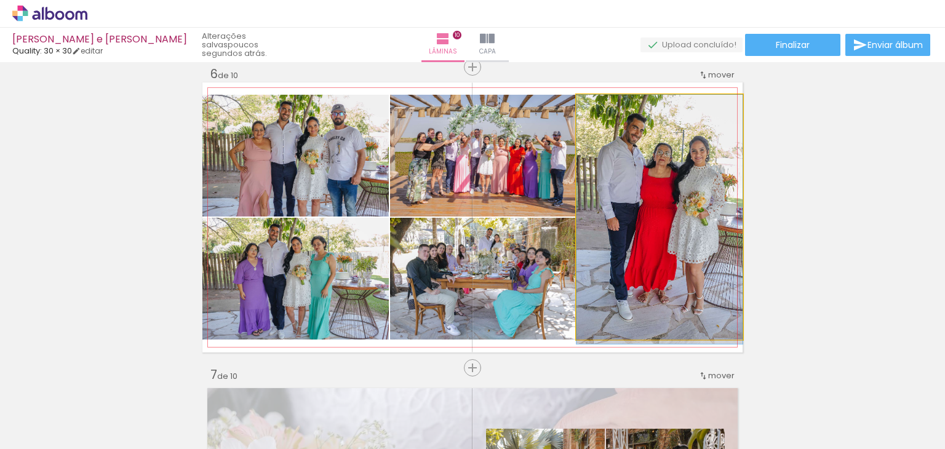
drag, startPoint x: 637, startPoint y: 230, endPoint x: 640, endPoint y: 237, distance: 7.2
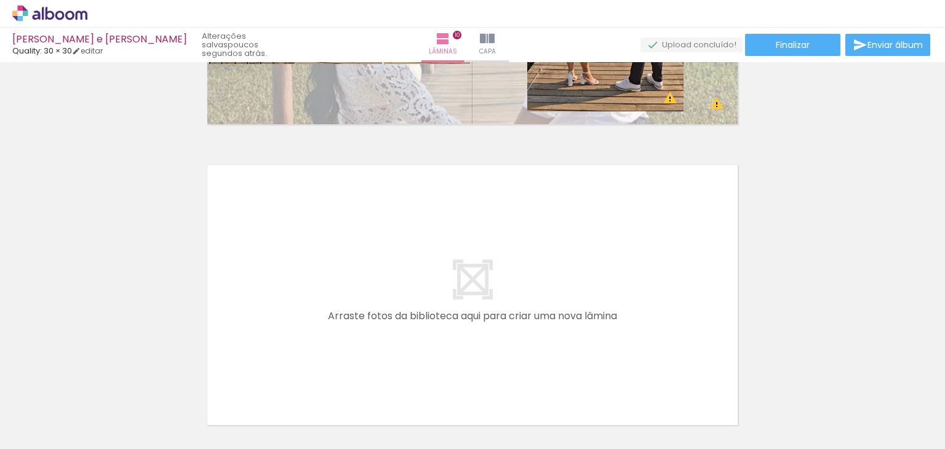
scroll to position [2995, 0]
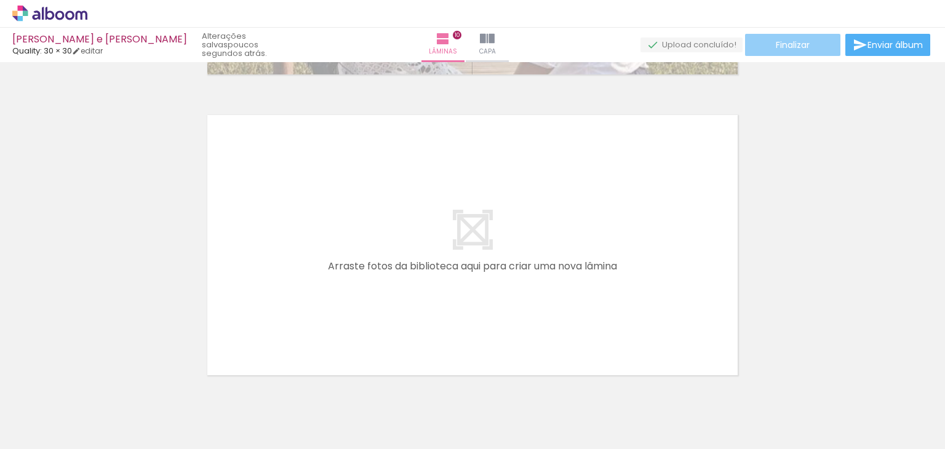
click at [822, 44] on paper-button "Finalizar" at bounding box center [792, 45] width 95 height 22
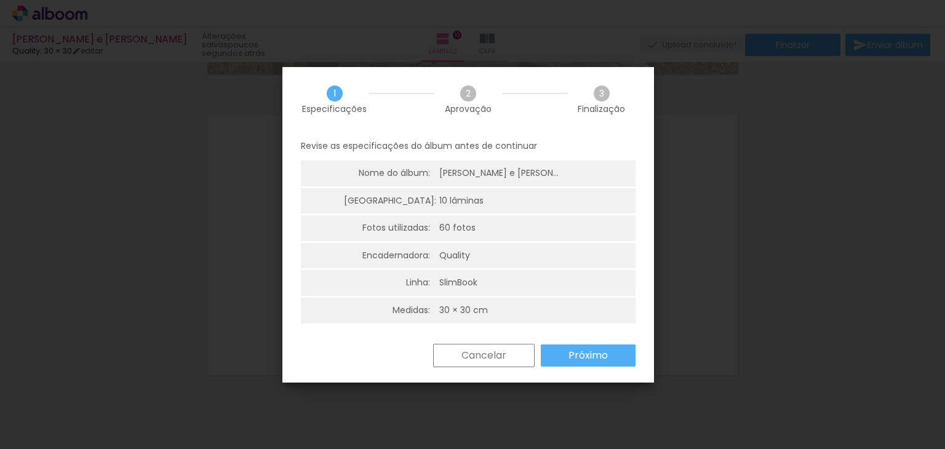
click at [565, 360] on paper-button "Próximo" at bounding box center [588, 355] width 95 height 22
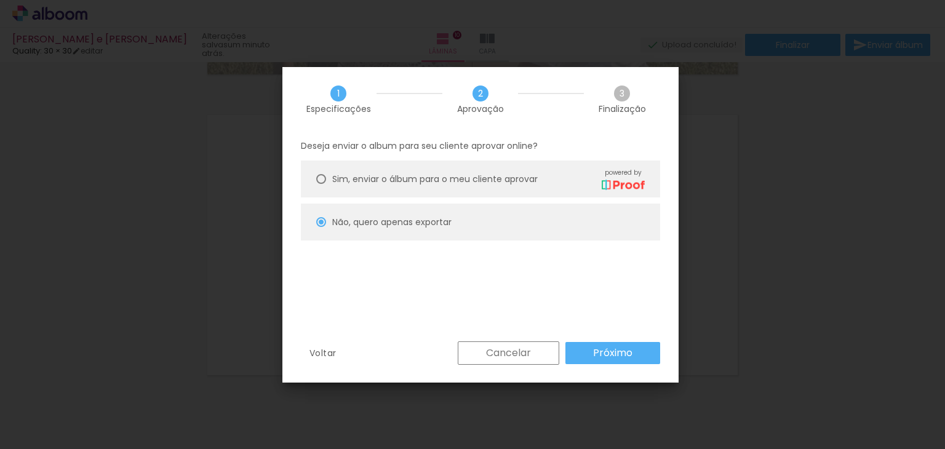
click at [0, 0] on slot "Próximo" at bounding box center [0, 0] width 0 height 0
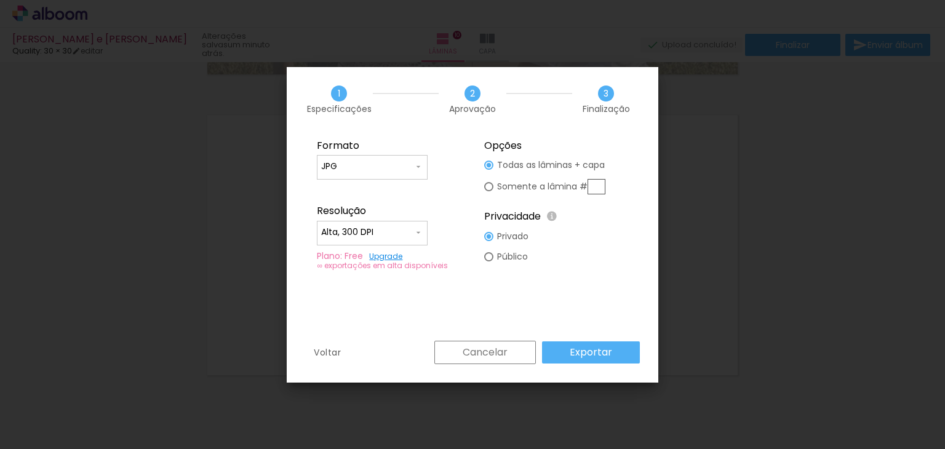
type input "Alta, 300 DPI"
click at [0, 0] on slot "Exportar" at bounding box center [0, 0] width 0 height 0
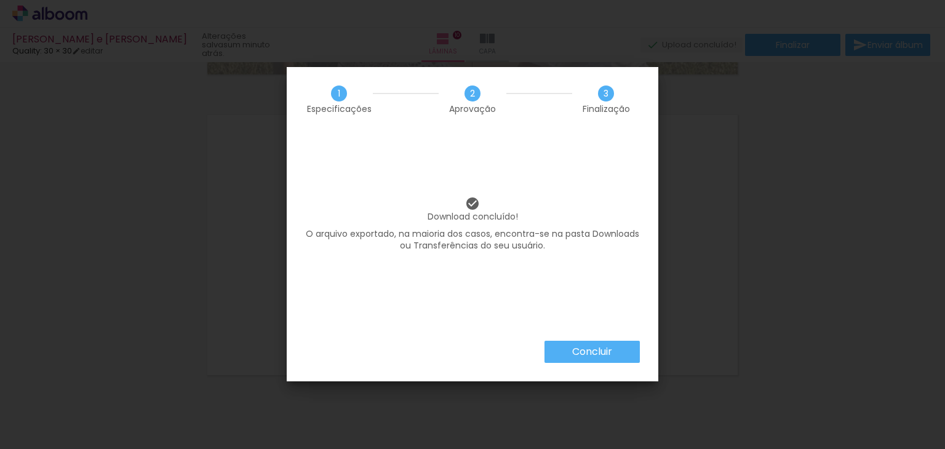
click at [0, 0] on slot "Concluir" at bounding box center [0, 0] width 0 height 0
